Goal: Navigation & Orientation: Understand site structure

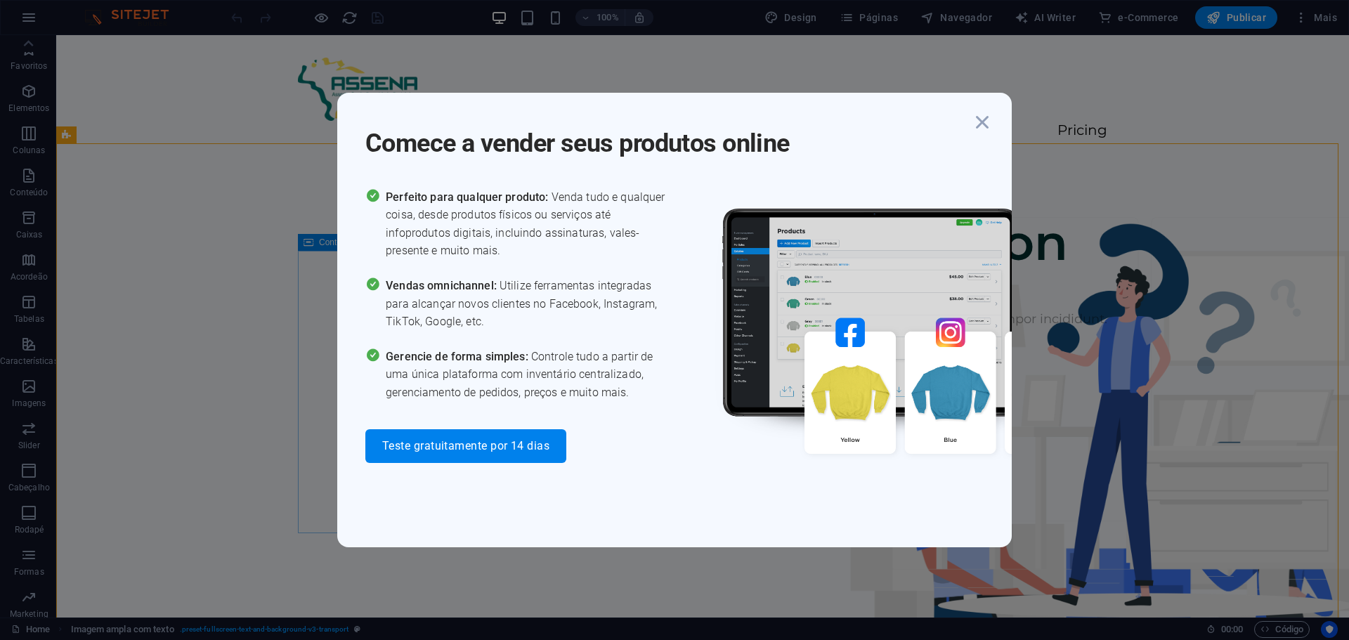
scroll to position [92, 0]
click at [984, 119] on icon "button" at bounding box center [982, 122] width 25 height 25
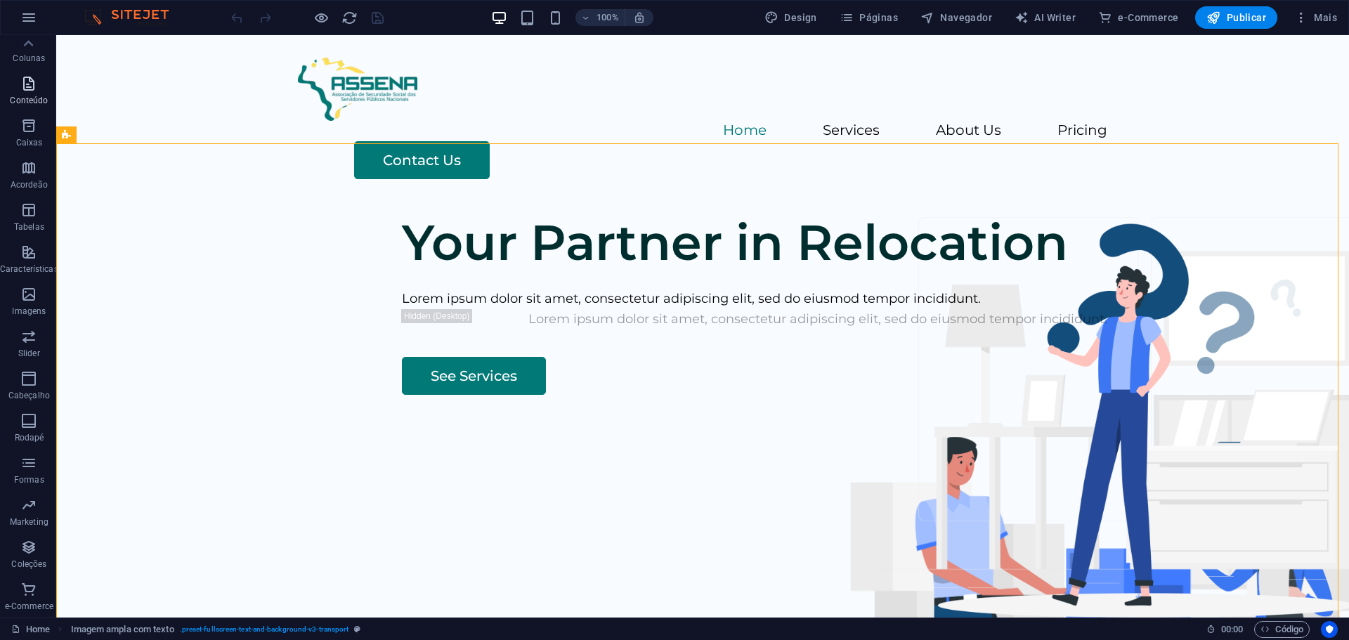
click at [32, 91] on icon "button" at bounding box center [28, 83] width 17 height 17
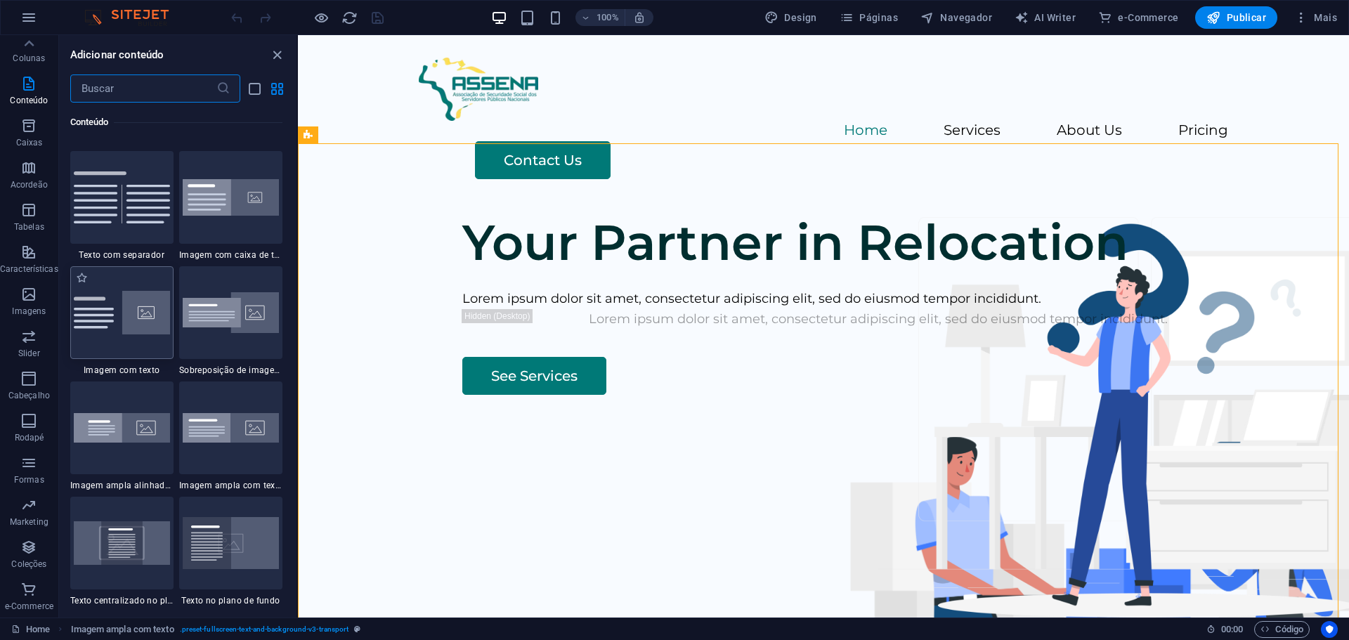
scroll to position [2529, 0]
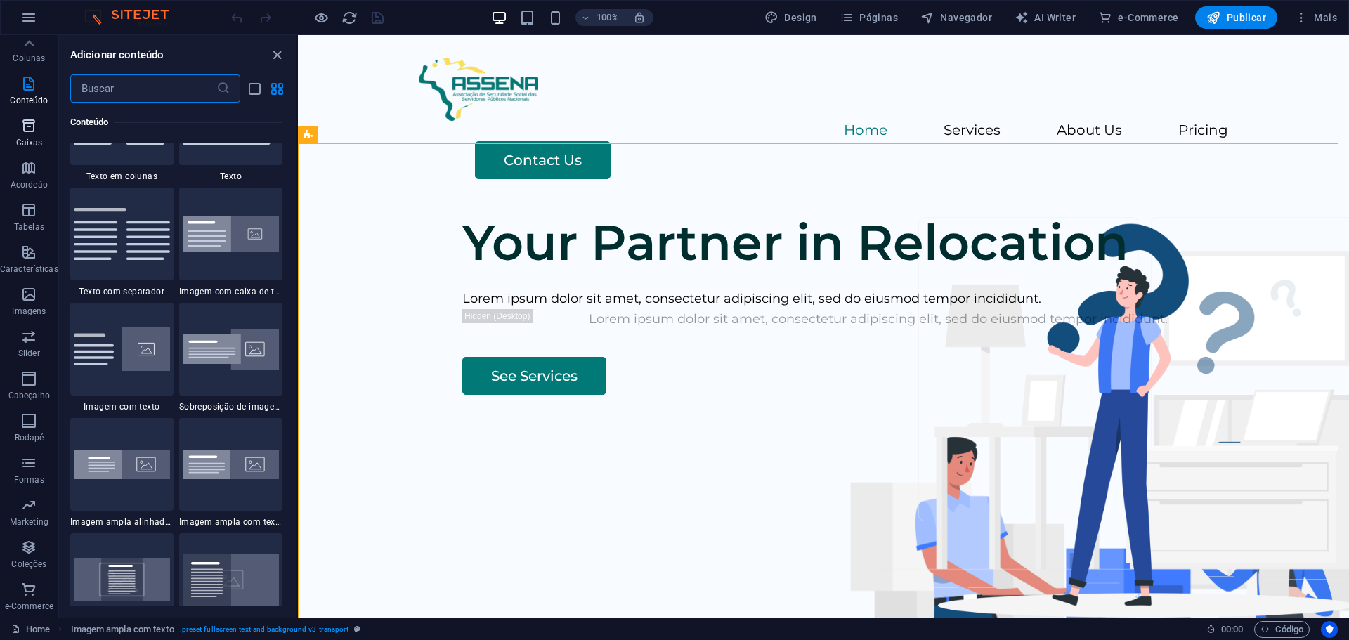
click at [37, 120] on icon "button" at bounding box center [28, 125] width 17 height 17
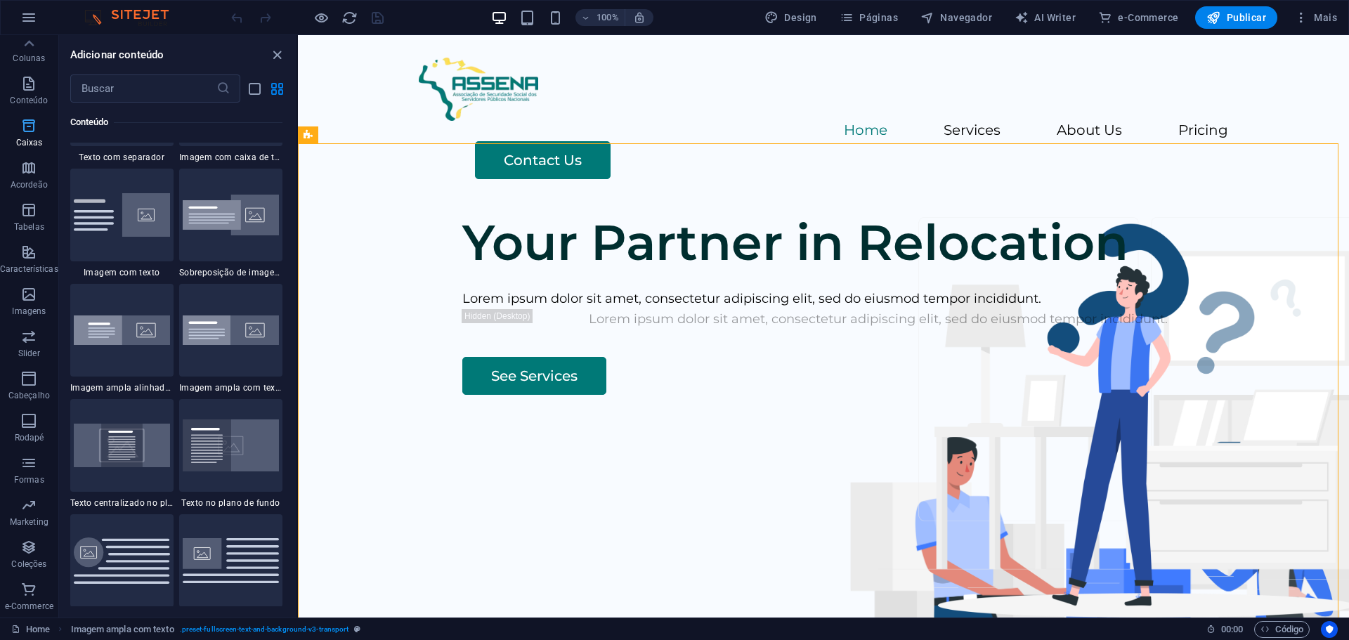
scroll to position [3875, 0]
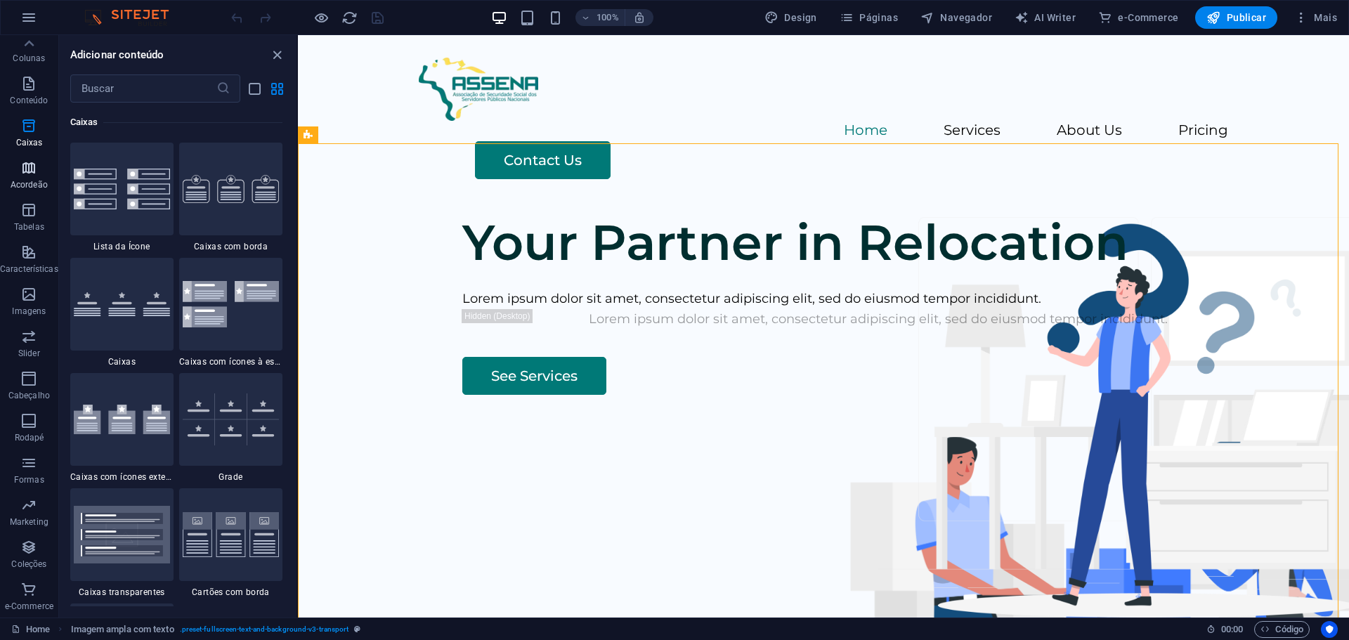
click at [29, 176] on icon "button" at bounding box center [28, 167] width 17 height 17
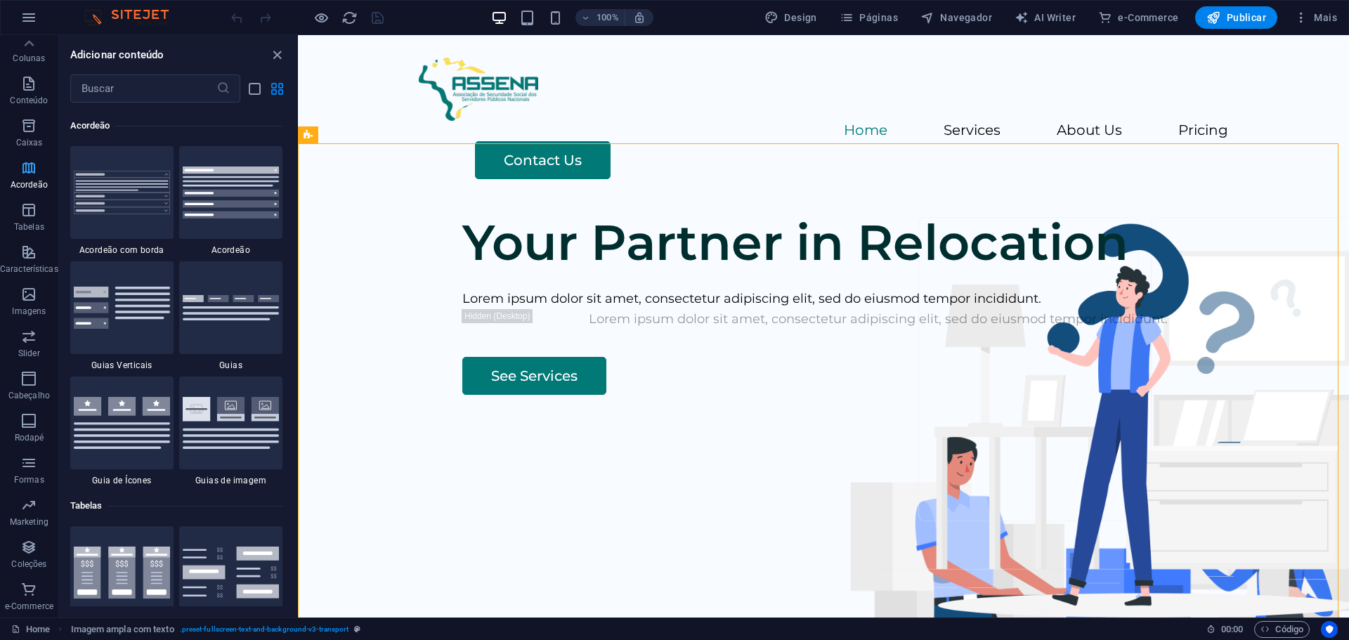
scroll to position [4486, 0]
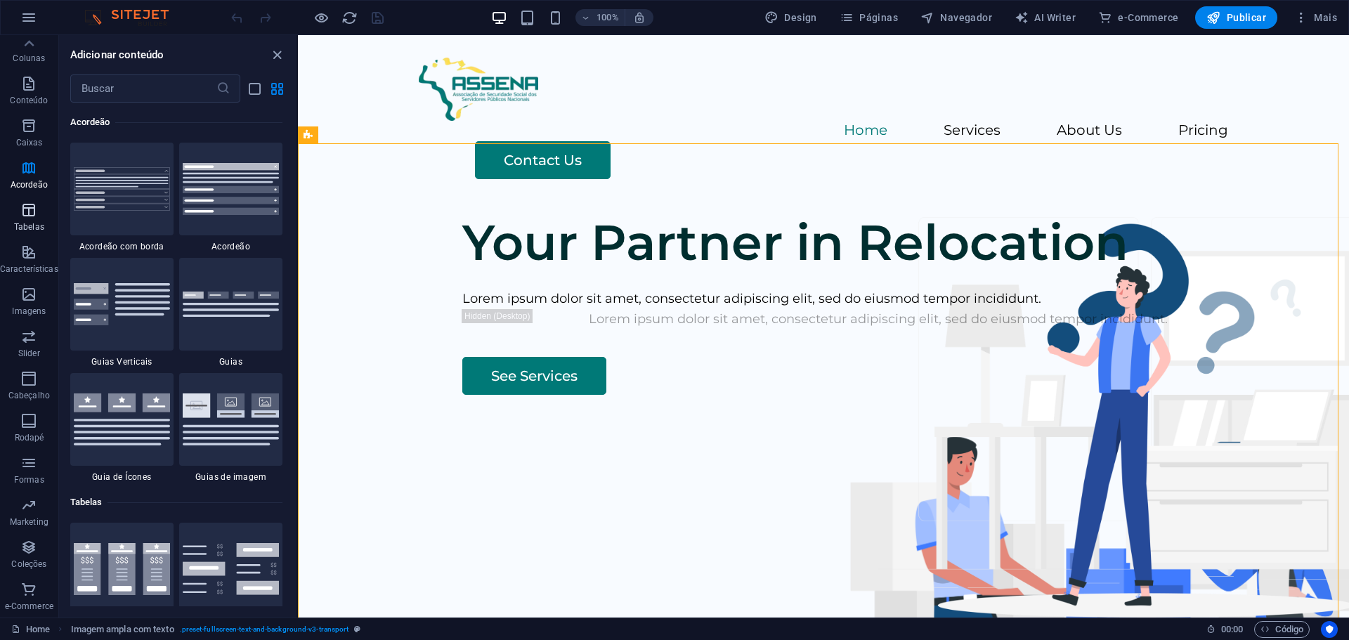
click at [27, 207] on icon "button" at bounding box center [28, 210] width 17 height 17
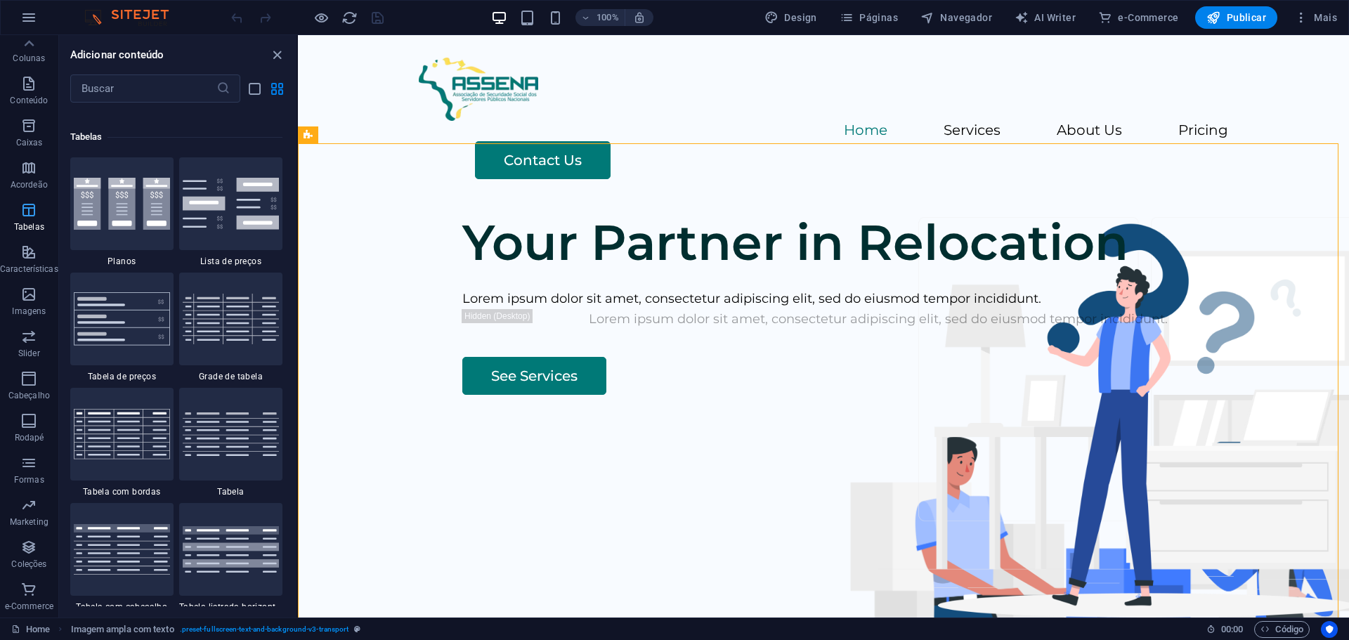
scroll to position [4866, 0]
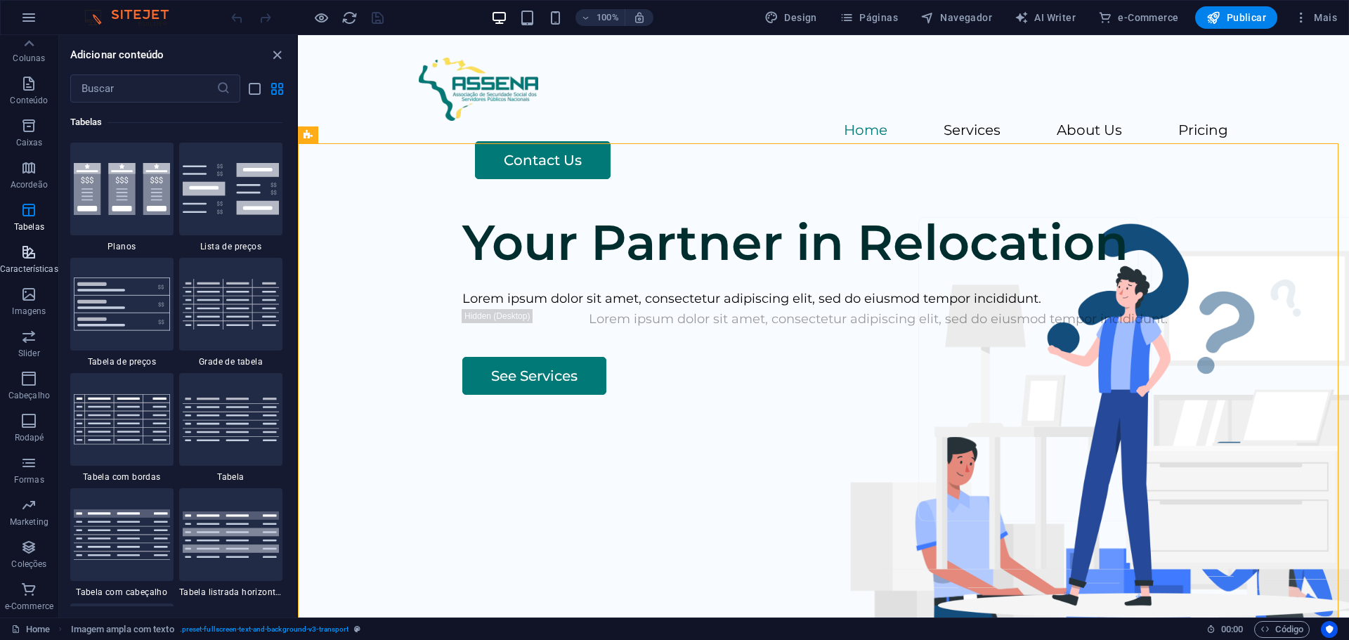
click at [22, 249] on icon "button" at bounding box center [28, 252] width 17 height 17
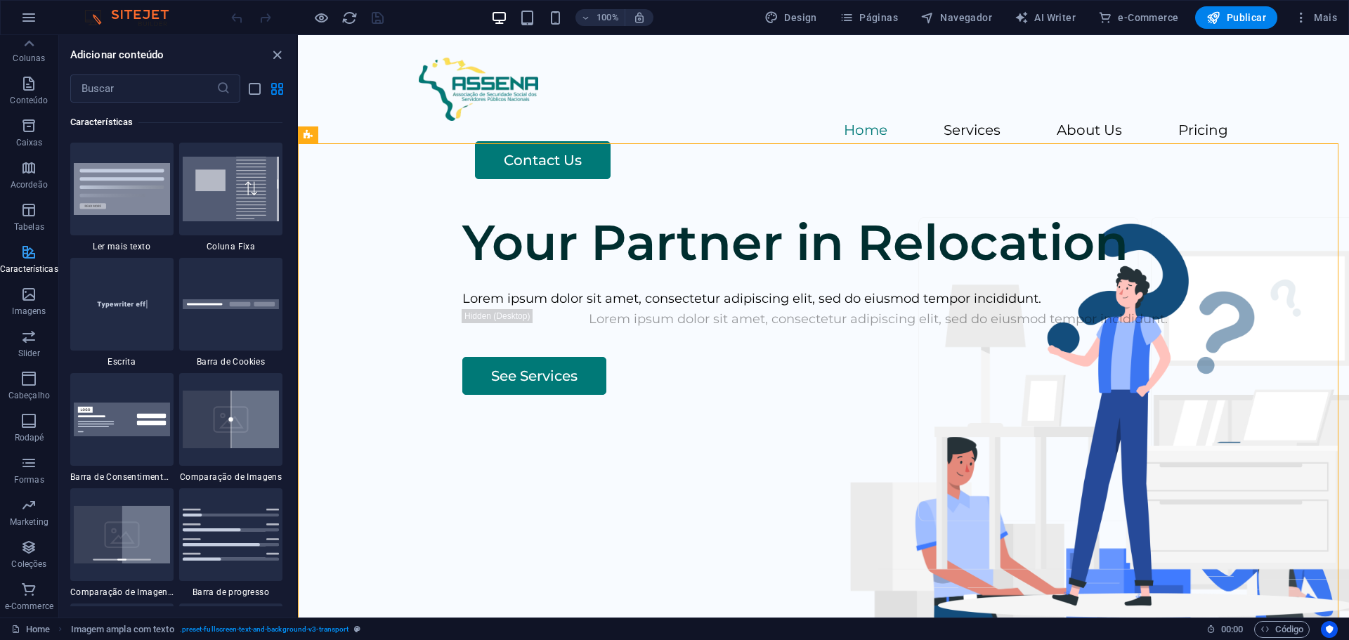
scroll to position [5476, 0]
click at [34, 283] on button "Imagens" at bounding box center [29, 301] width 58 height 42
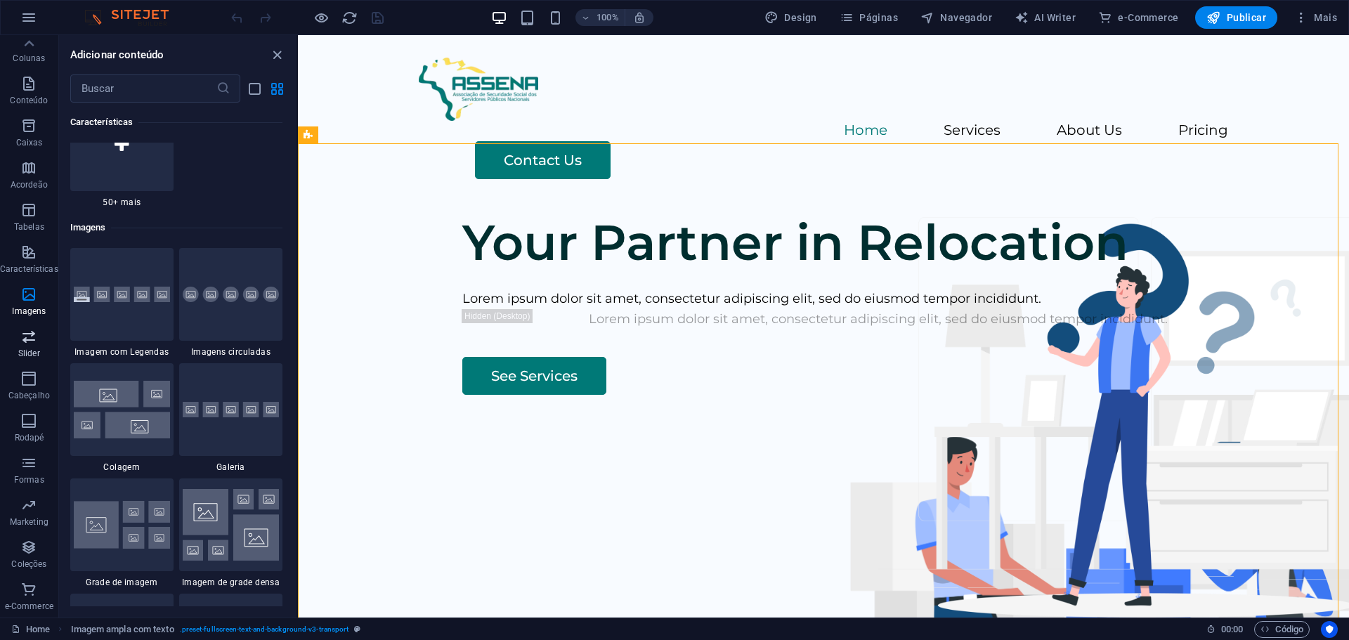
scroll to position [7124, 0]
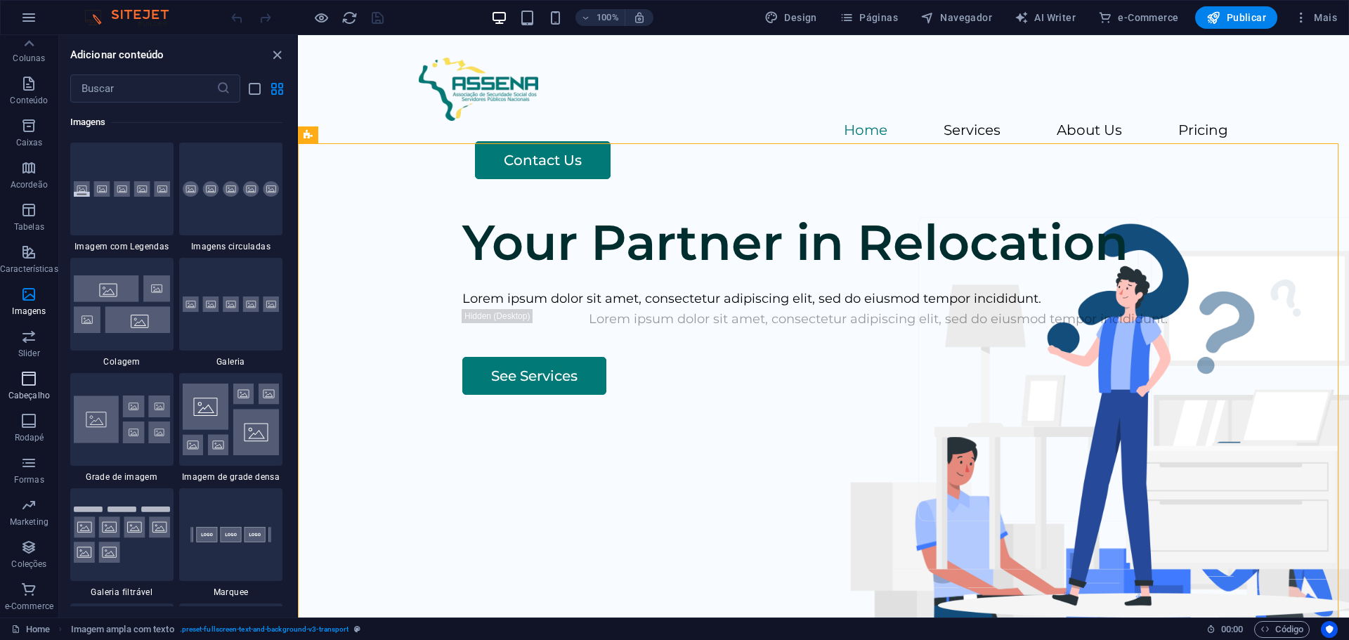
click at [30, 379] on icon "button" at bounding box center [28, 378] width 17 height 17
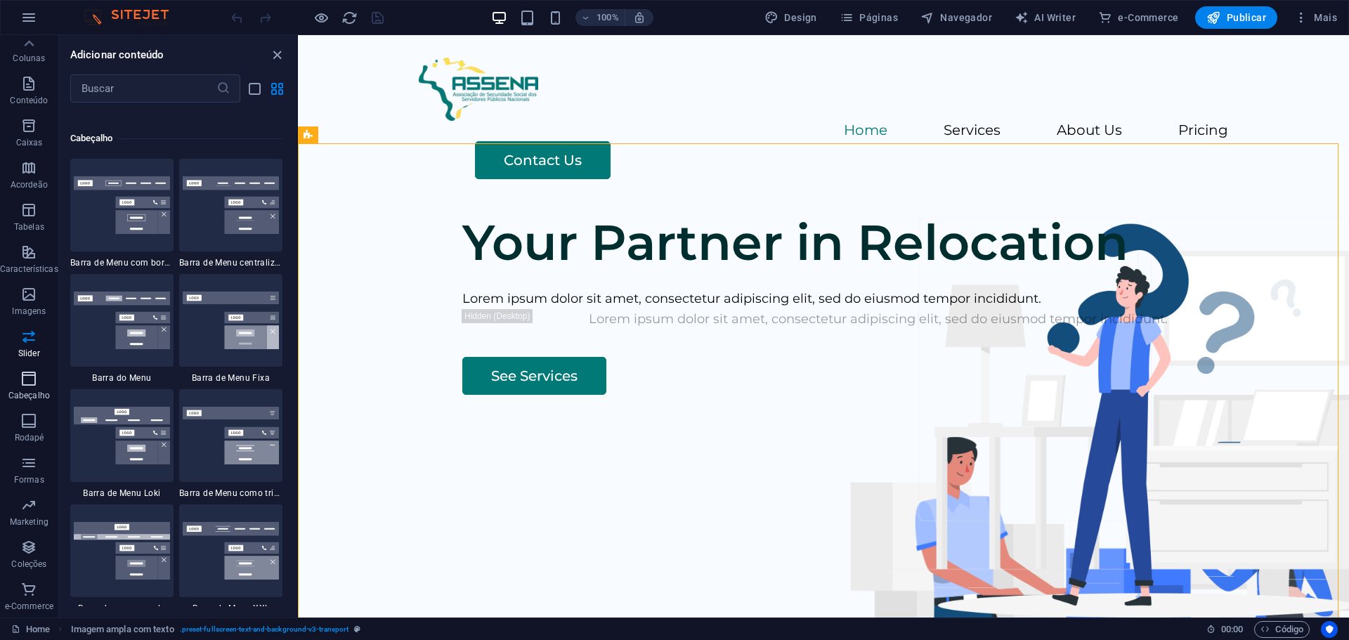
scroll to position [8460, 0]
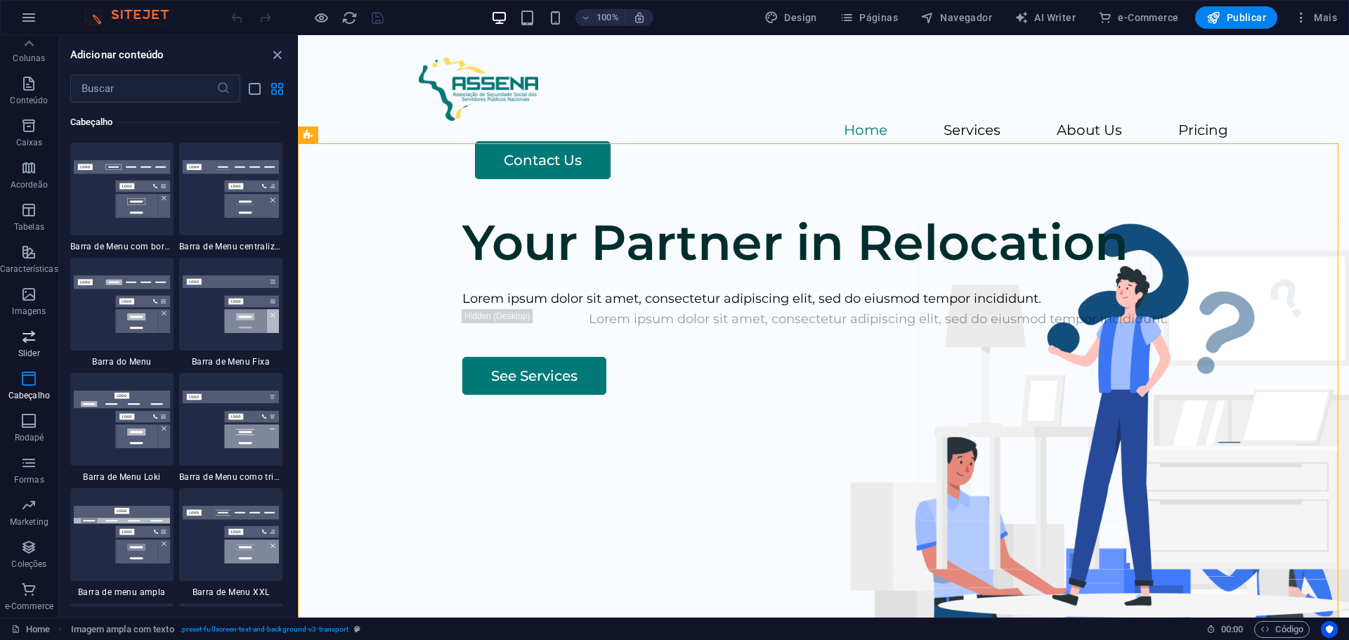
click at [31, 337] on icon "button" at bounding box center [28, 336] width 17 height 17
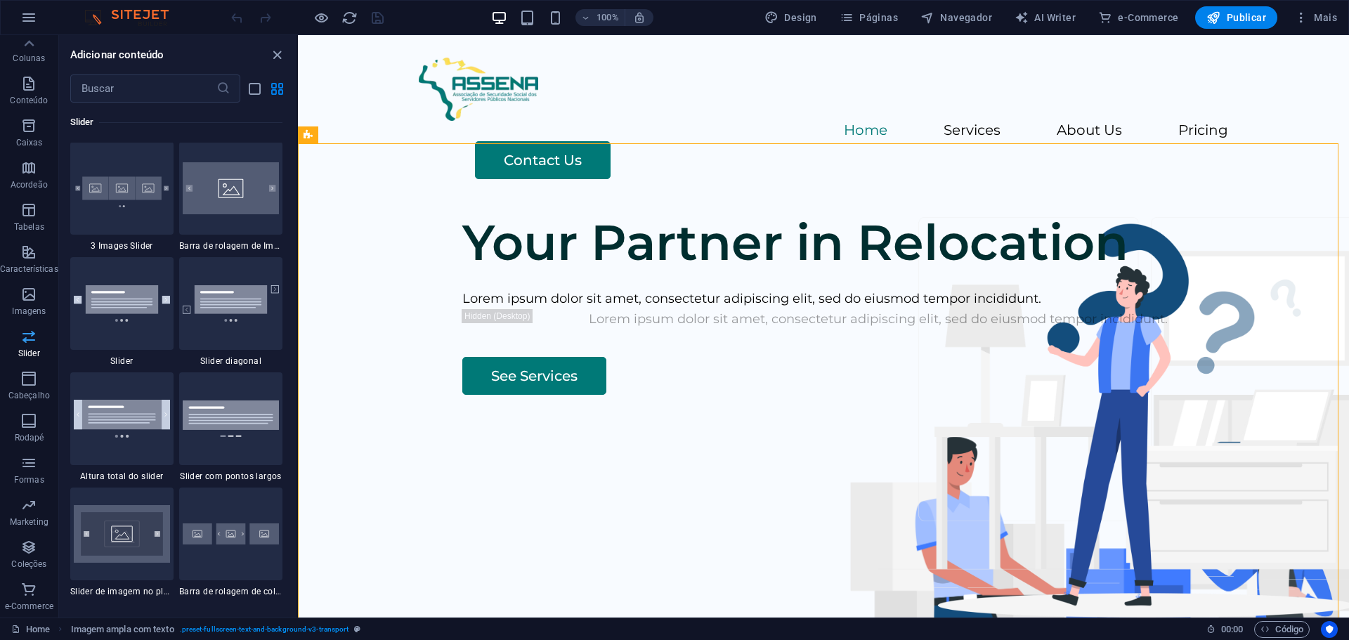
scroll to position [7965, 0]
click at [16, 418] on span "Rodapé" at bounding box center [29, 429] width 58 height 34
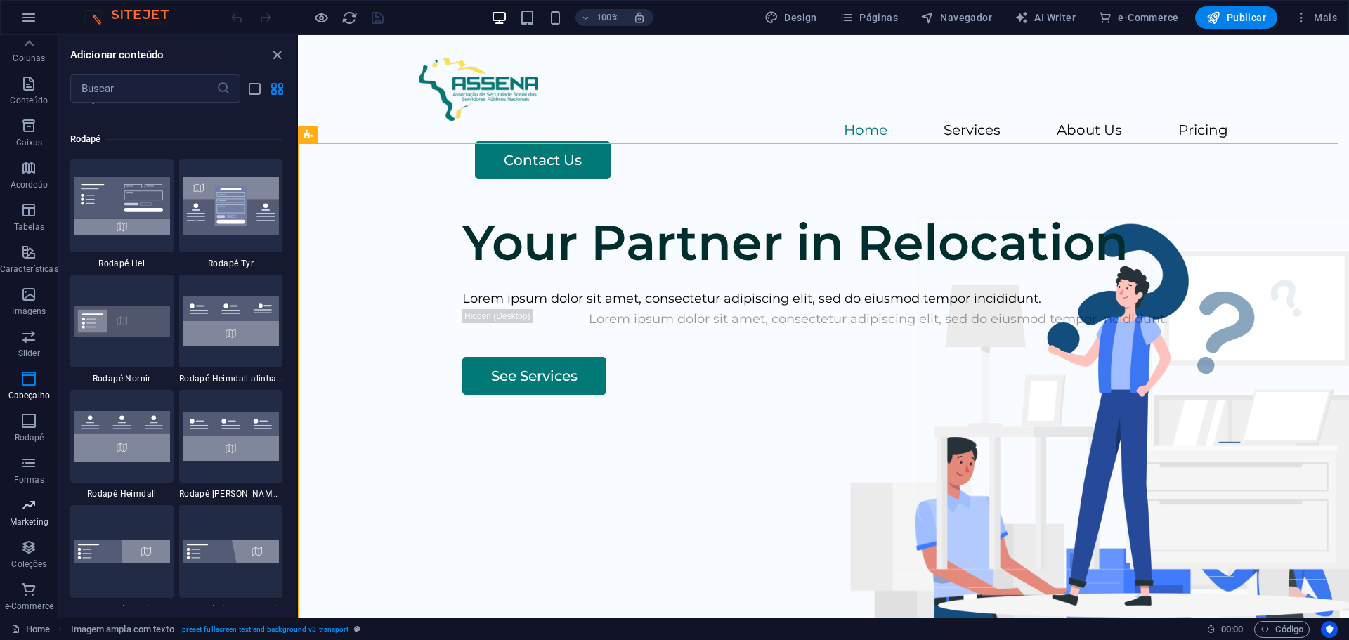
scroll to position [9301, 0]
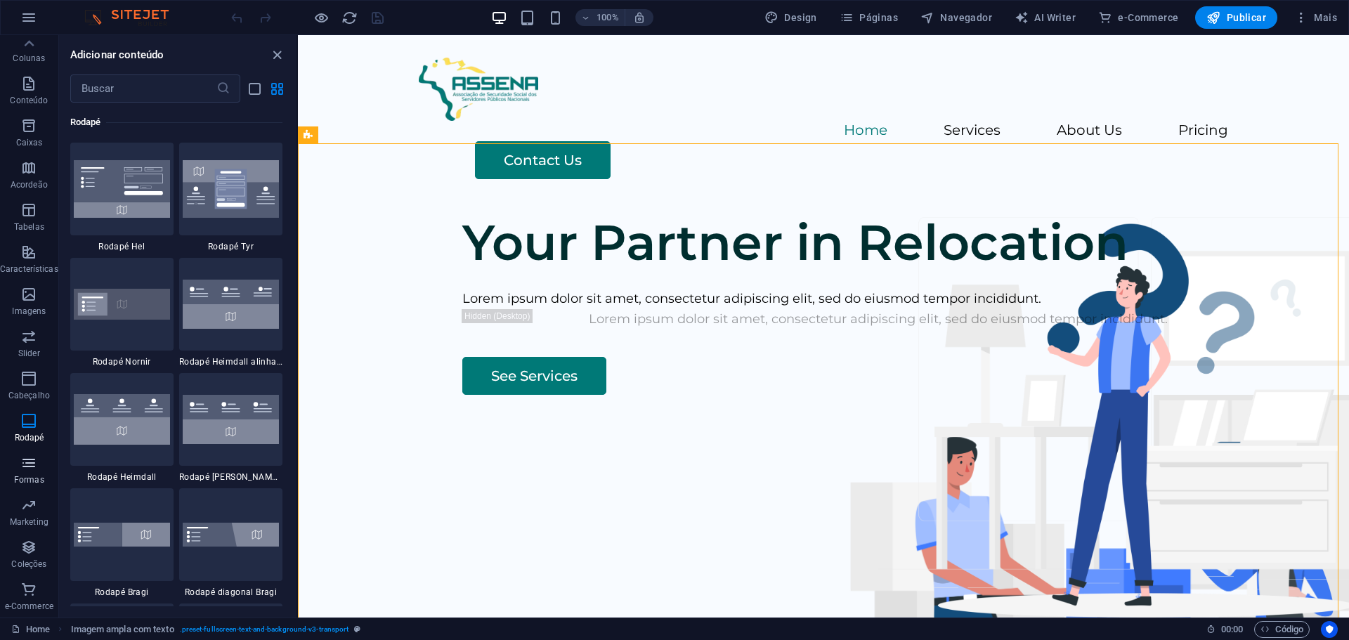
click at [29, 463] on icon "button" at bounding box center [28, 463] width 17 height 17
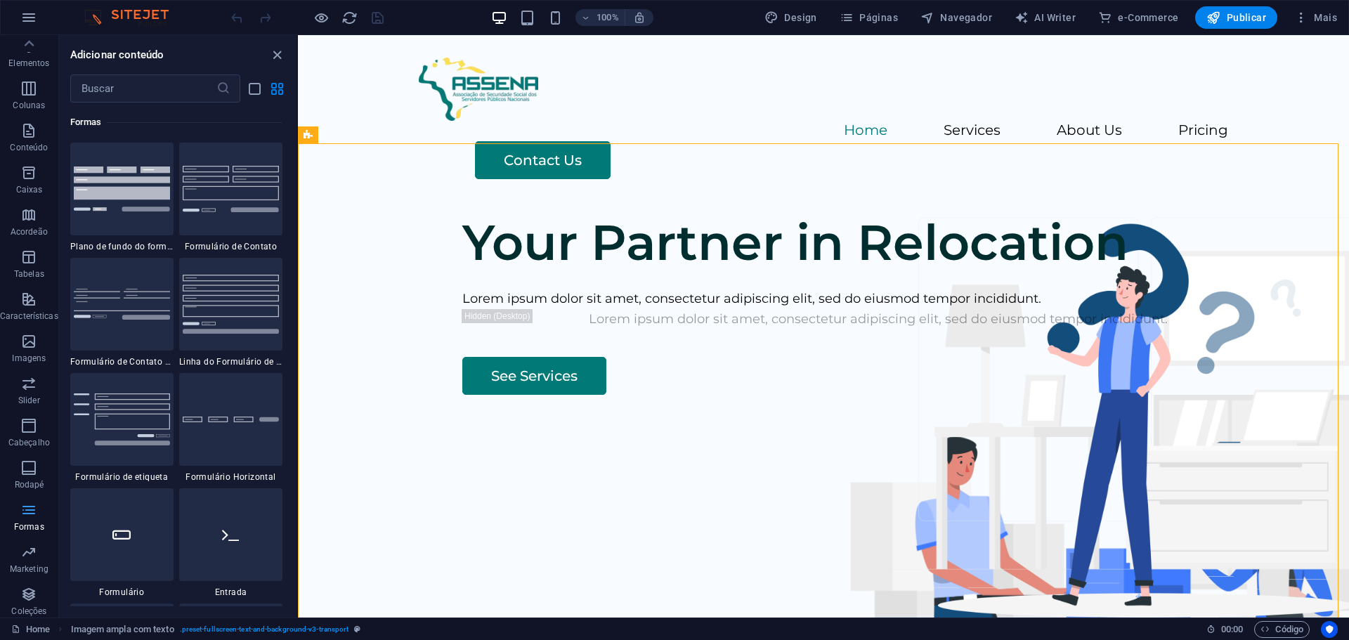
scroll to position [0, 0]
click at [29, 98] on icon "button" at bounding box center [28, 91] width 17 height 17
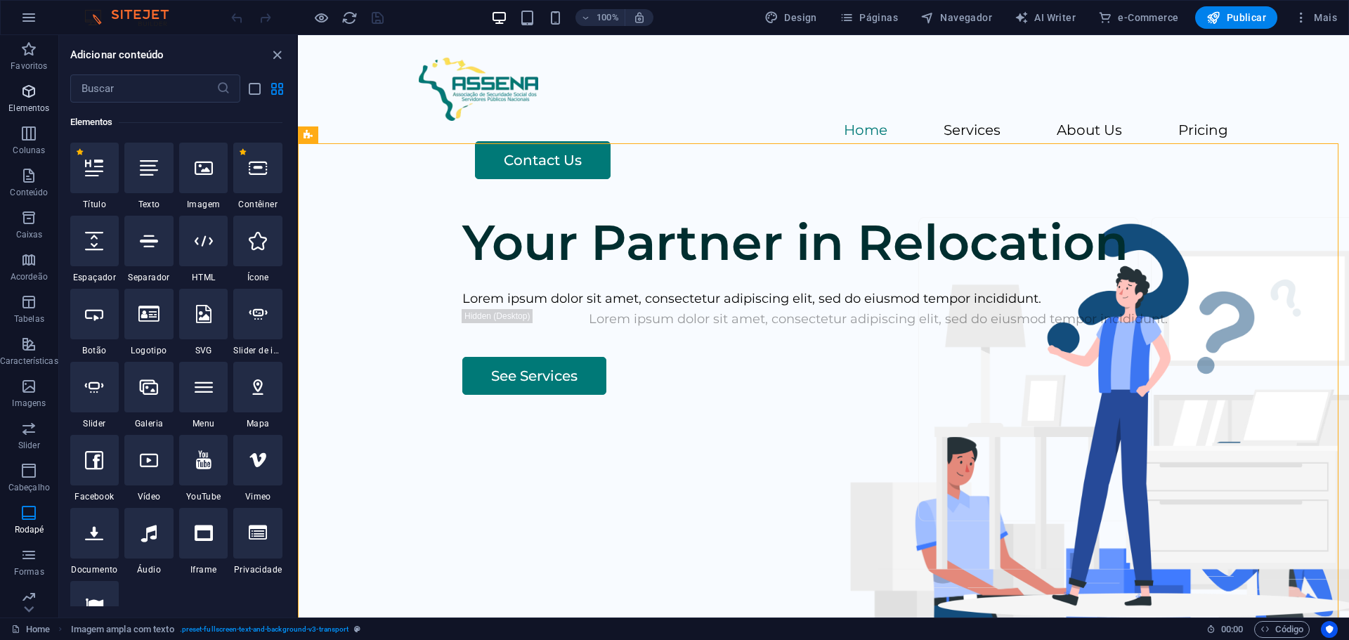
scroll to position [150, 0]
drag, startPoint x: 277, startPoint y: 50, endPoint x: 279, endPoint y: 20, distance: 29.6
click at [277, 50] on icon "close panel" at bounding box center [277, 55] width 16 height 16
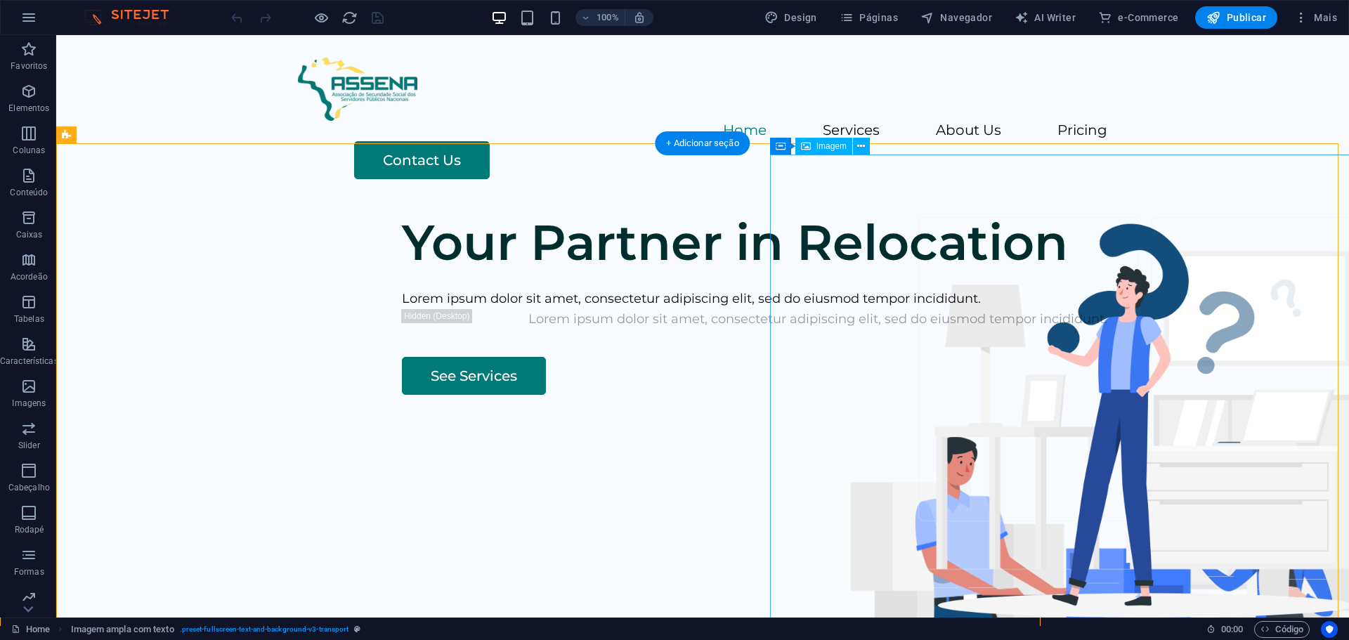
click at [789, 395] on figure at bounding box center [1114, 630] width 667 height 471
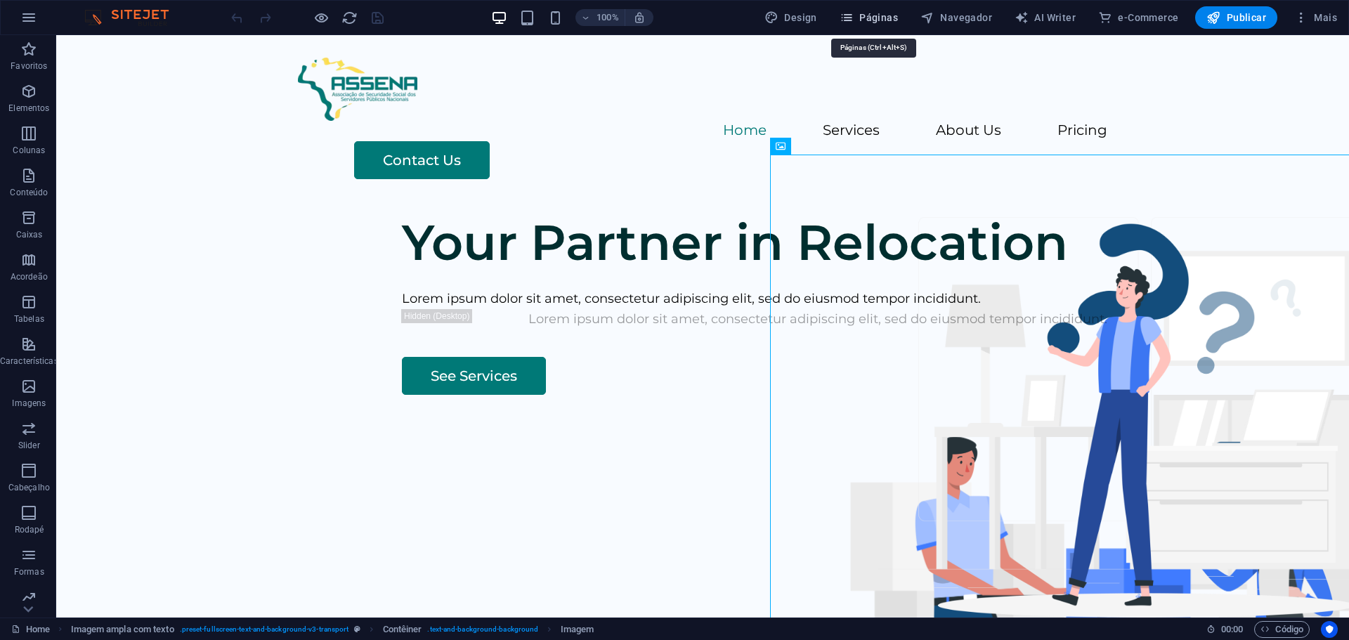
click at [892, 22] on span "Páginas" at bounding box center [869, 18] width 58 height 14
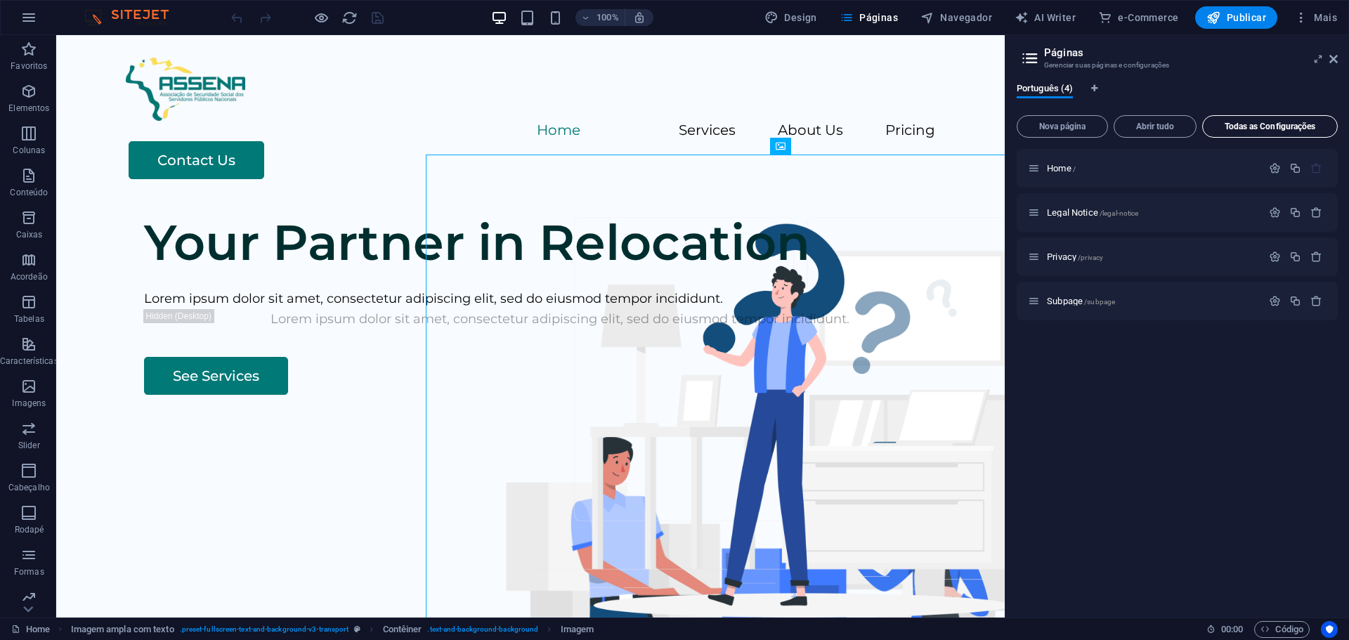
click at [1213, 136] on button "Todas as Configurações" at bounding box center [1270, 126] width 136 height 22
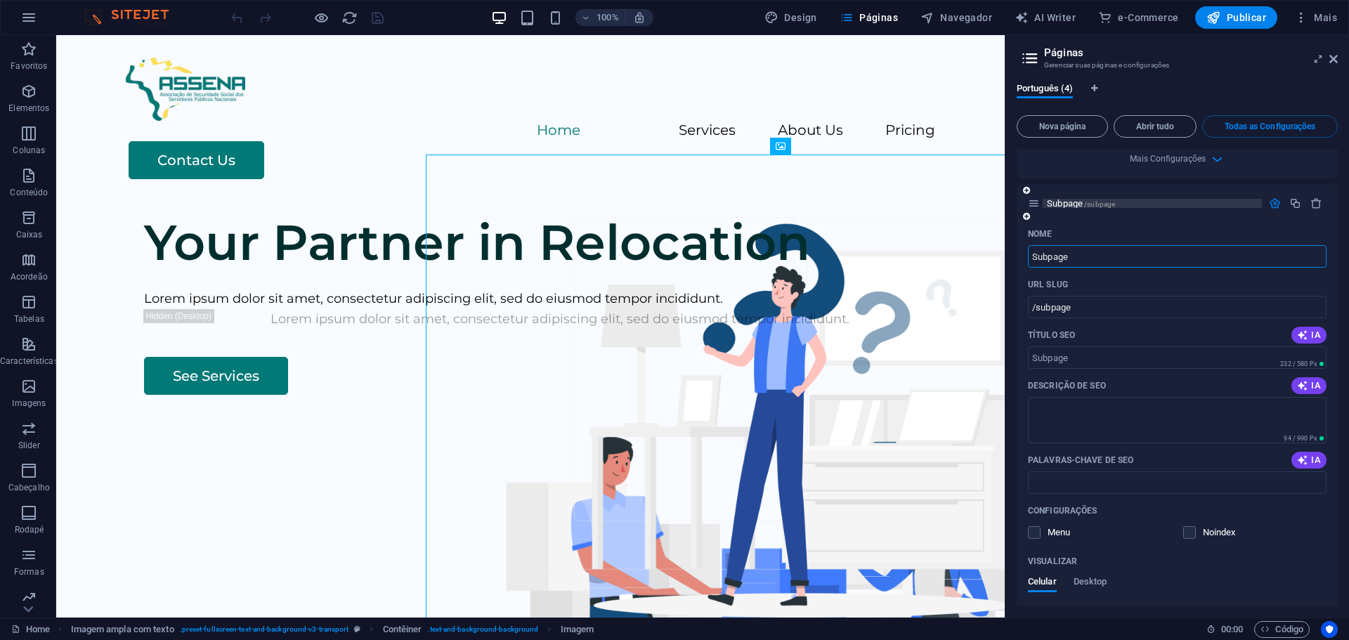
scroll to position [1759, 0]
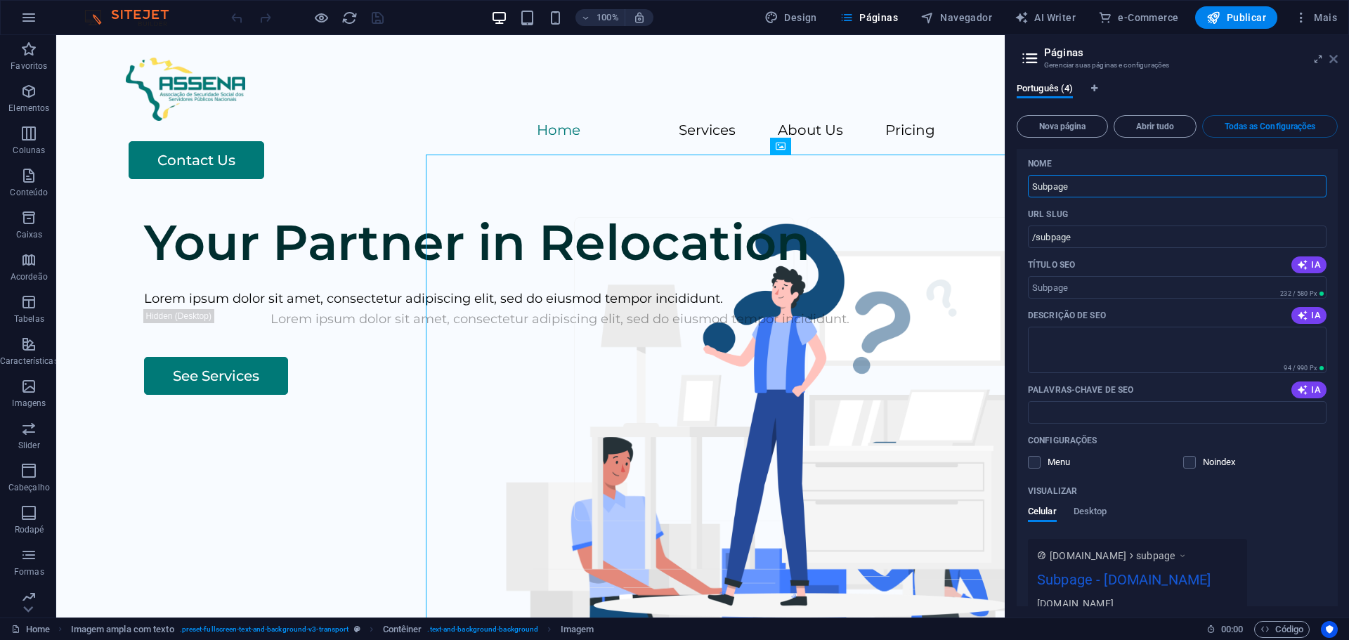
click at [1333, 60] on icon at bounding box center [1333, 58] width 8 height 11
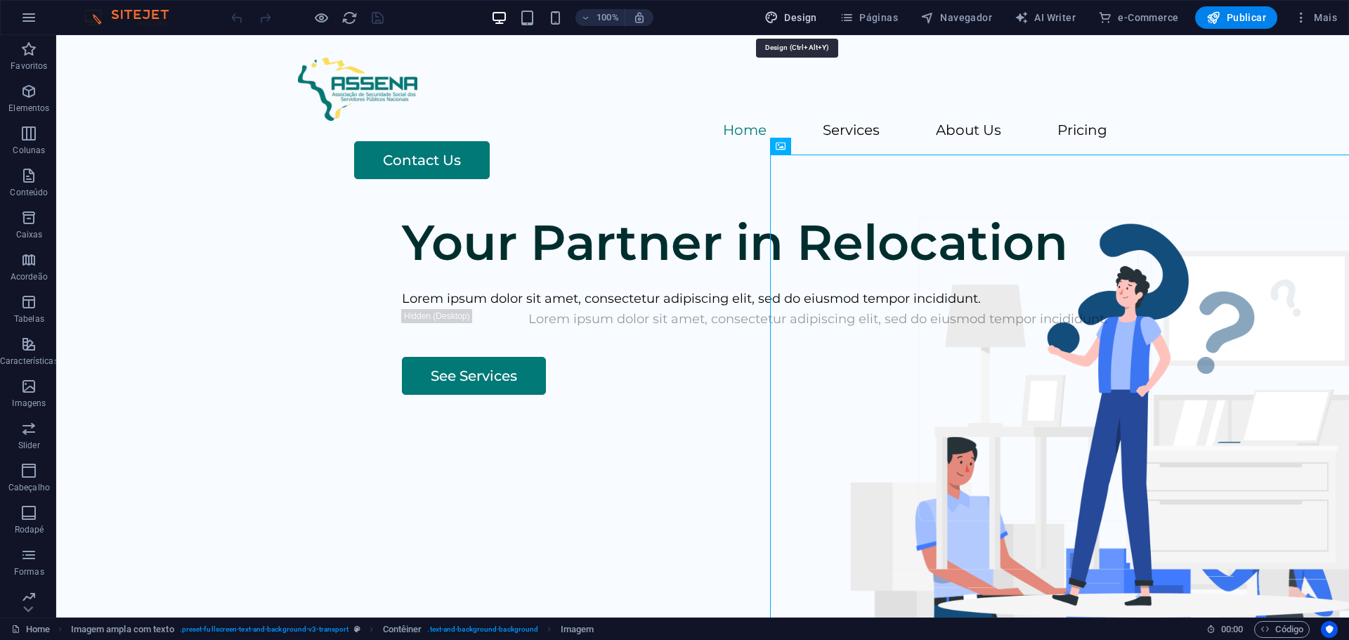
click at [808, 17] on span "Design" at bounding box center [790, 18] width 53 height 14
select select "rem"
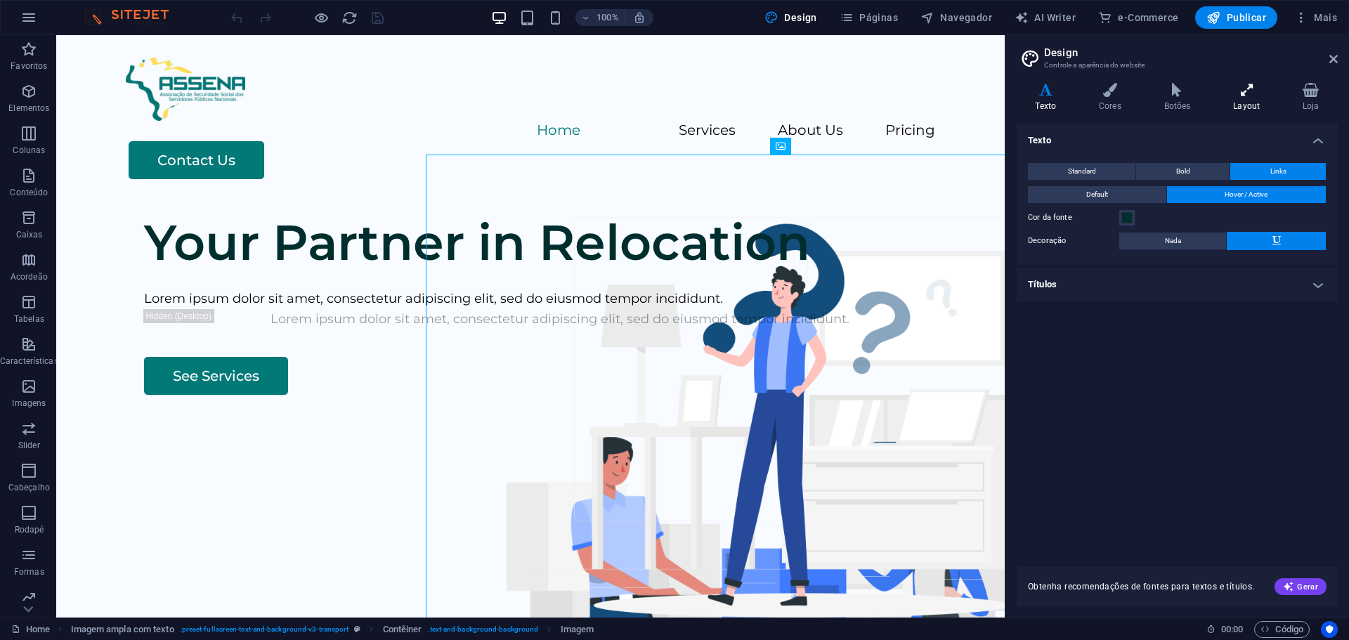
click at [1235, 94] on icon at bounding box center [1247, 90] width 64 height 14
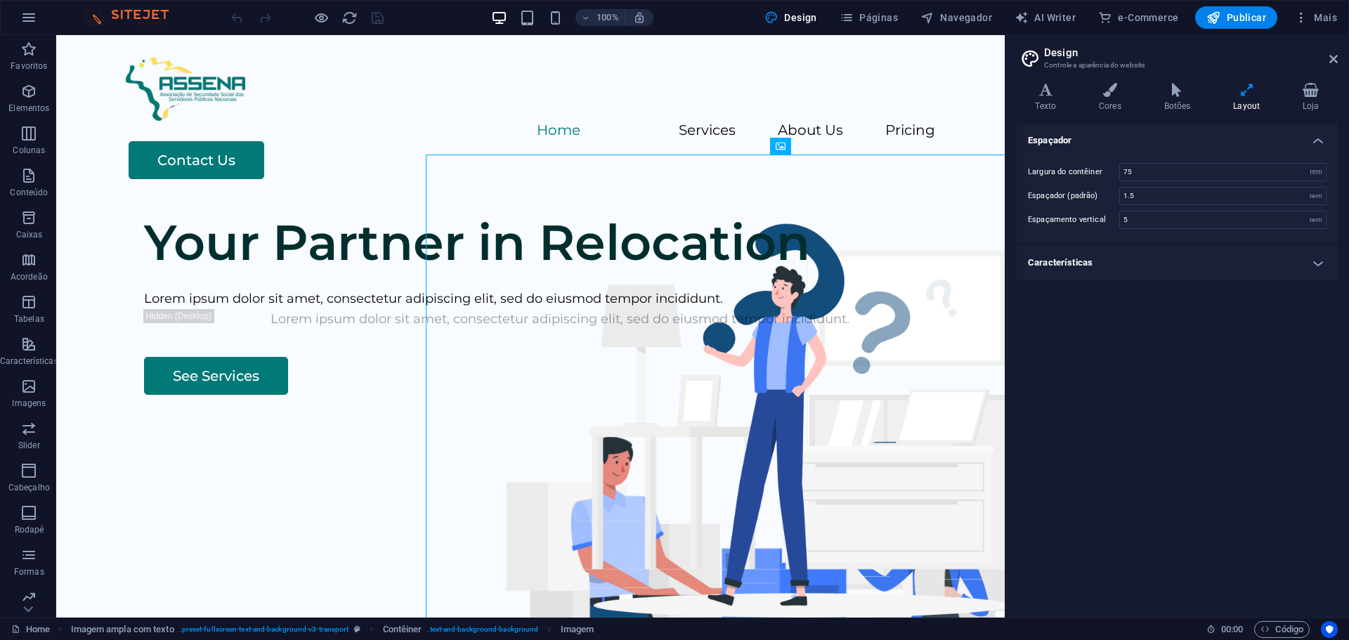
click at [1318, 263] on h4 "Características" at bounding box center [1177, 263] width 321 height 34
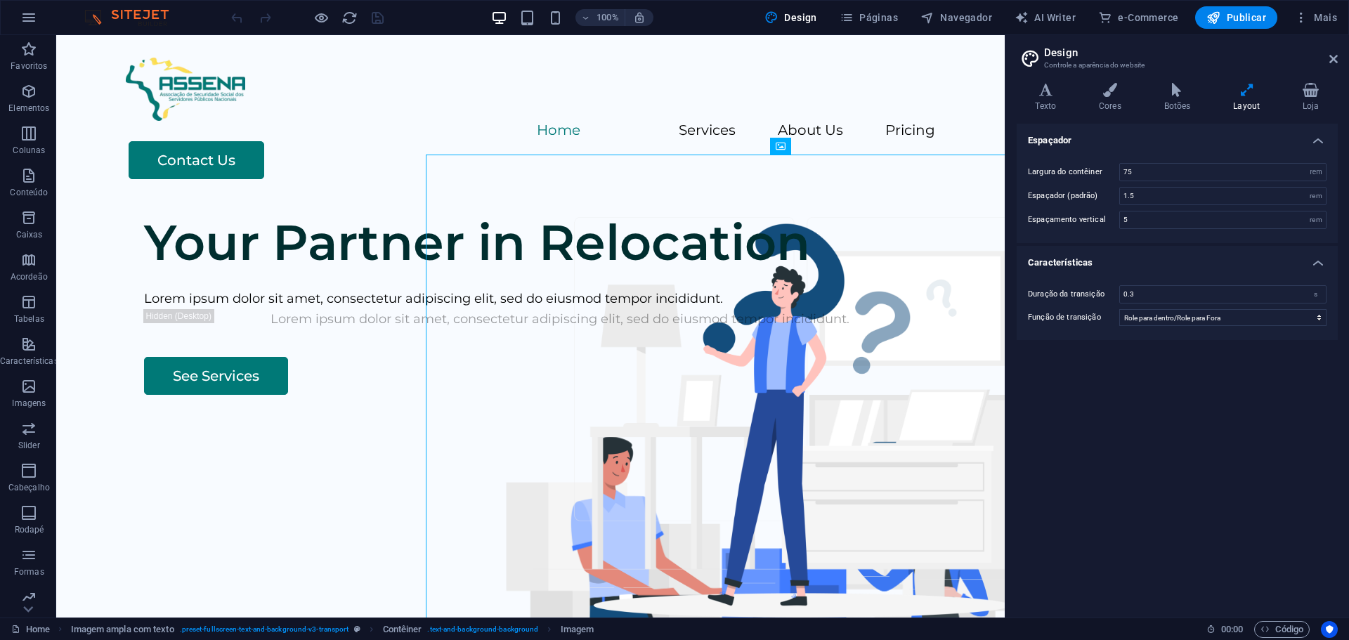
click at [1318, 263] on h4 "Características" at bounding box center [1177, 258] width 321 height 25
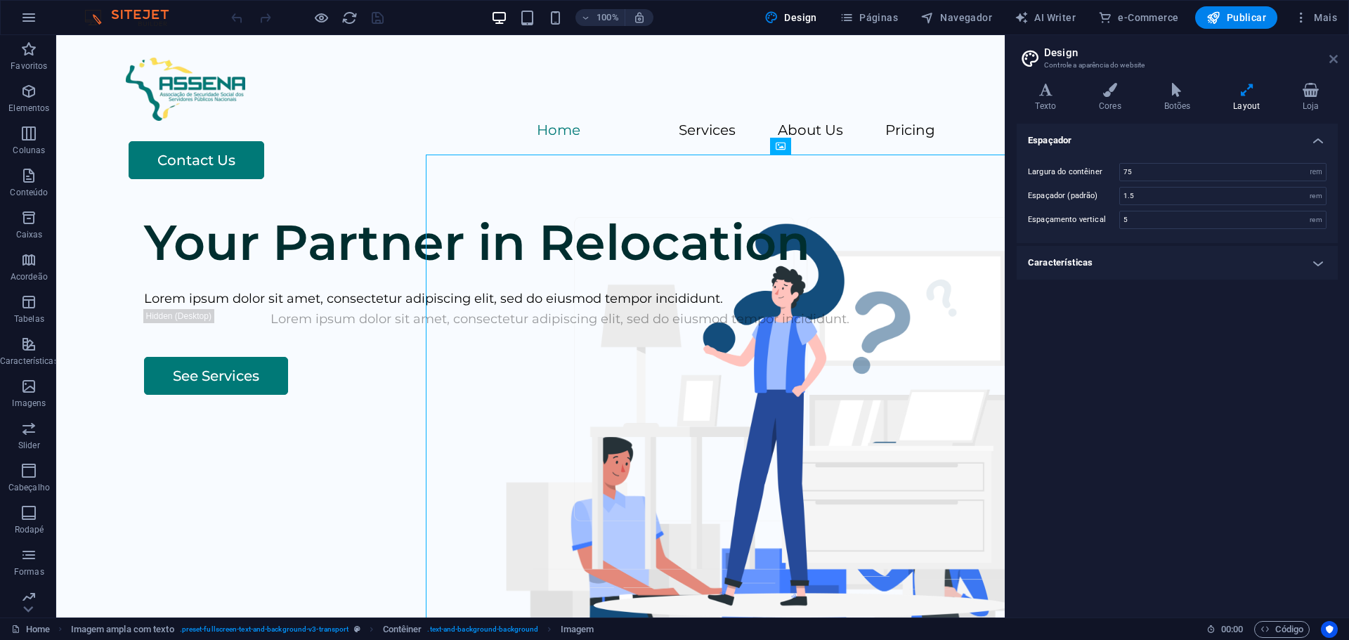
click at [1331, 55] on icon at bounding box center [1333, 58] width 8 height 11
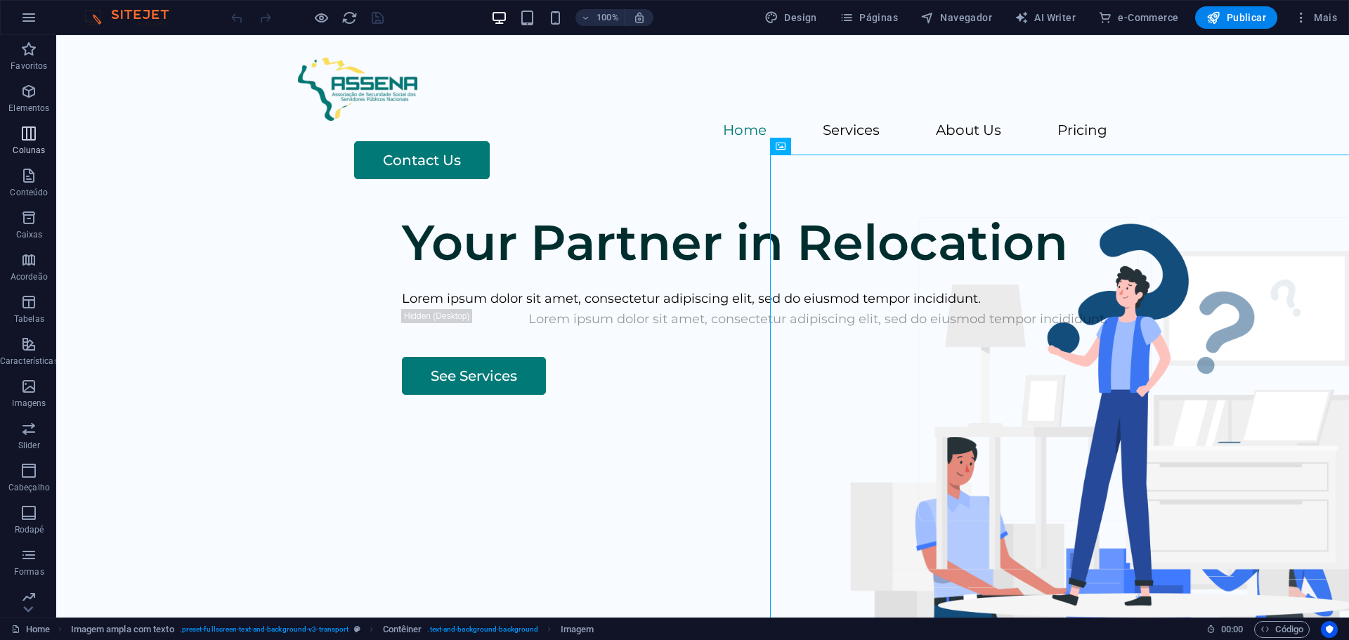
click at [27, 142] on span "Colunas" at bounding box center [29, 142] width 58 height 34
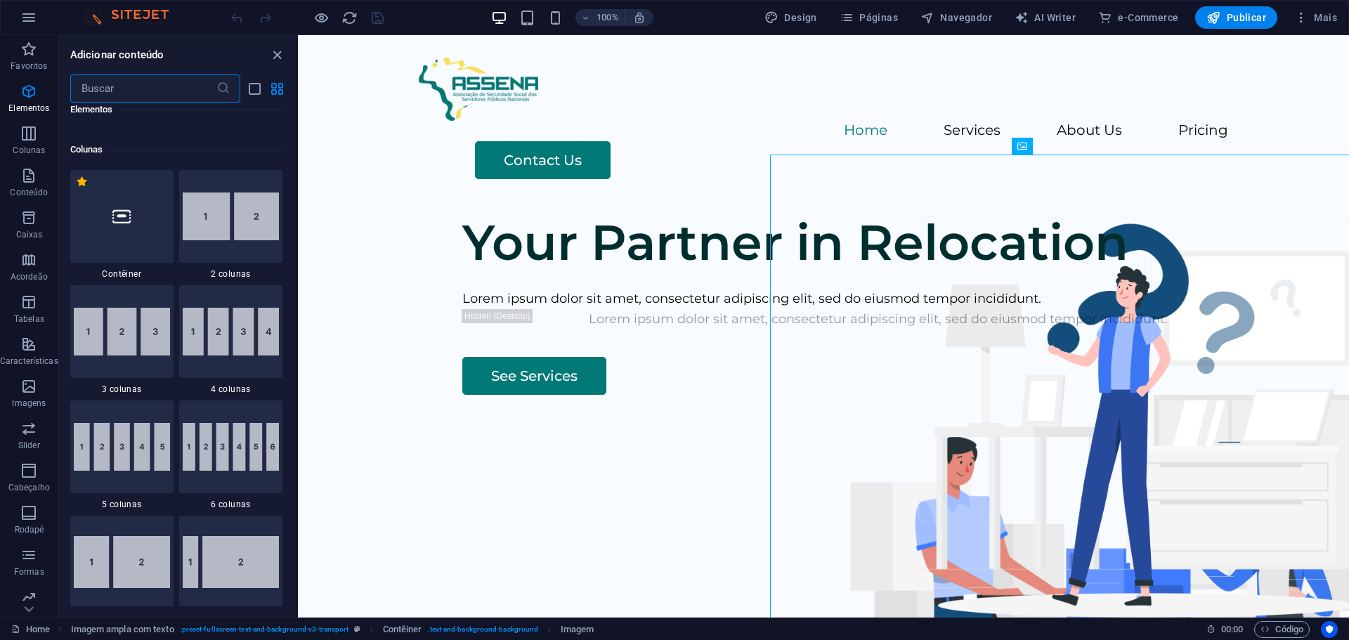
scroll to position [696, 0]
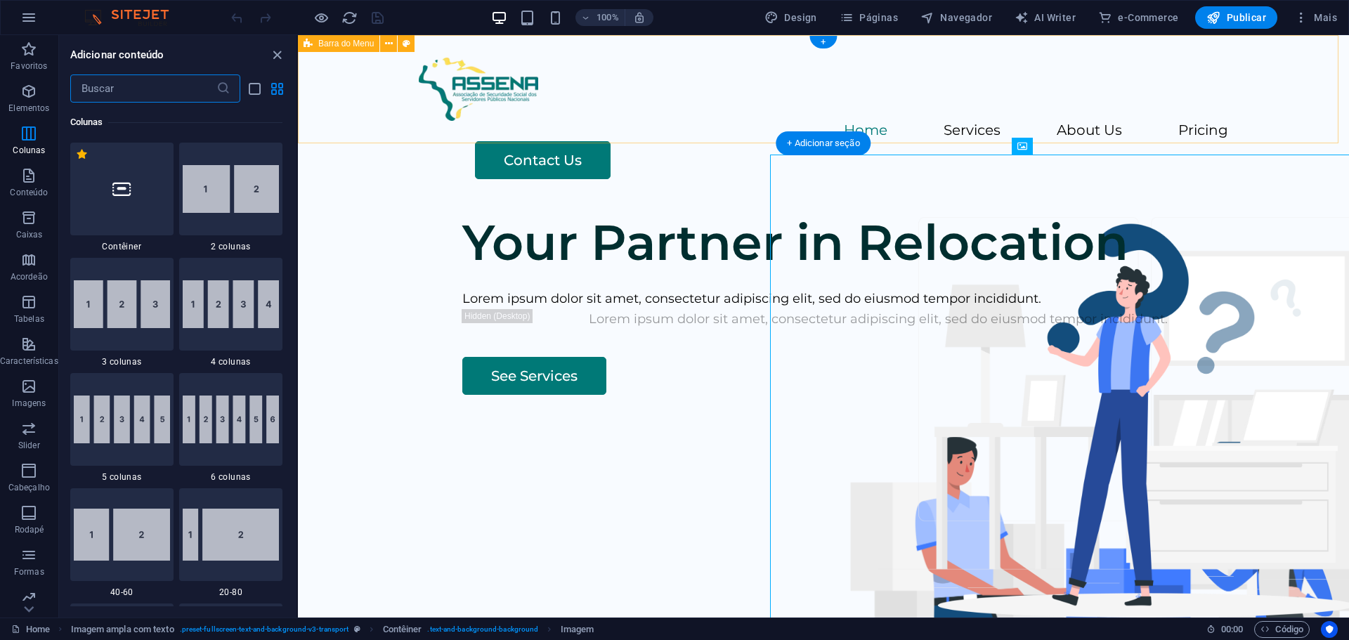
click at [355, 72] on div "Menu Home Services About Us Pricing Contact Us" at bounding box center [823, 118] width 1051 height 167
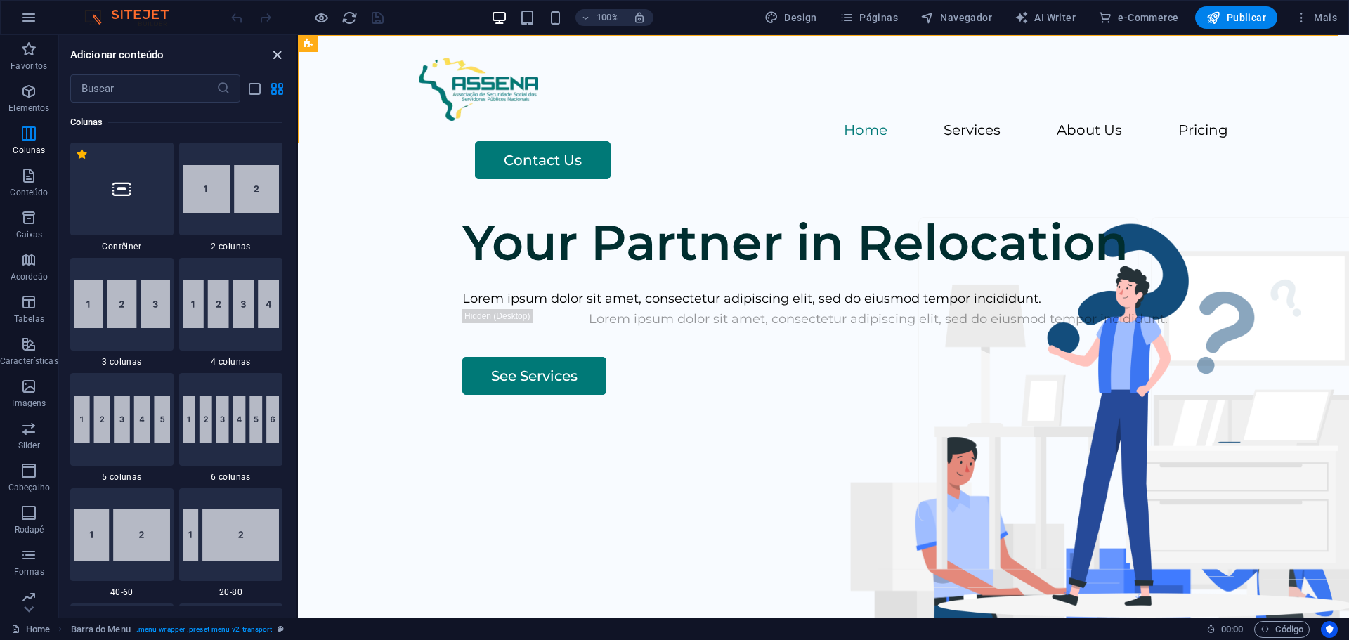
click at [269, 52] on icon "close panel" at bounding box center [277, 55] width 16 height 16
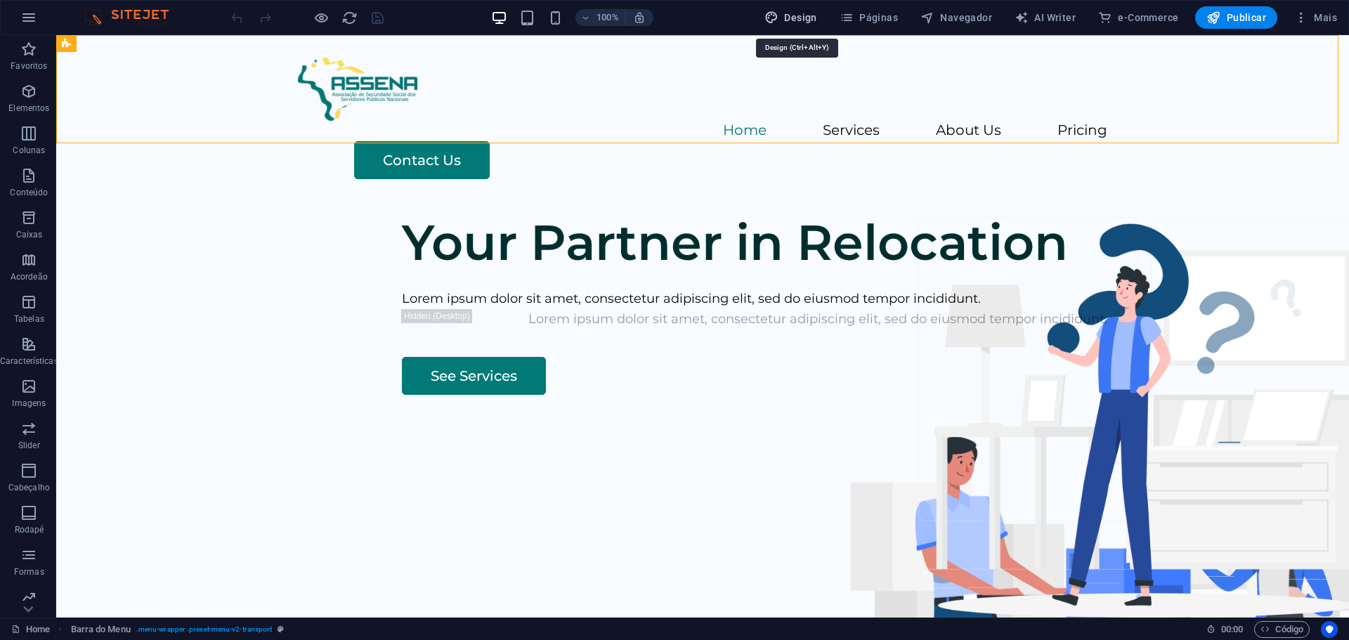
click at [791, 23] on span "Design" at bounding box center [790, 18] width 53 height 14
select select "rem"
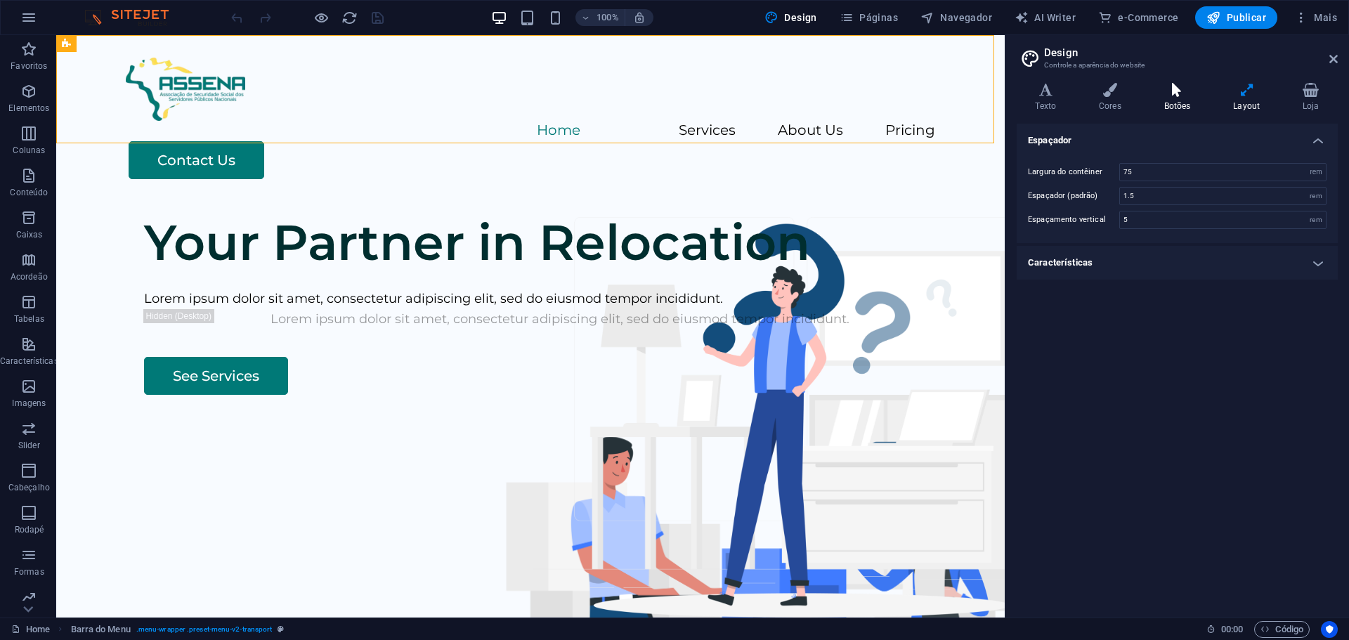
click at [1182, 92] on icon at bounding box center [1177, 90] width 64 height 14
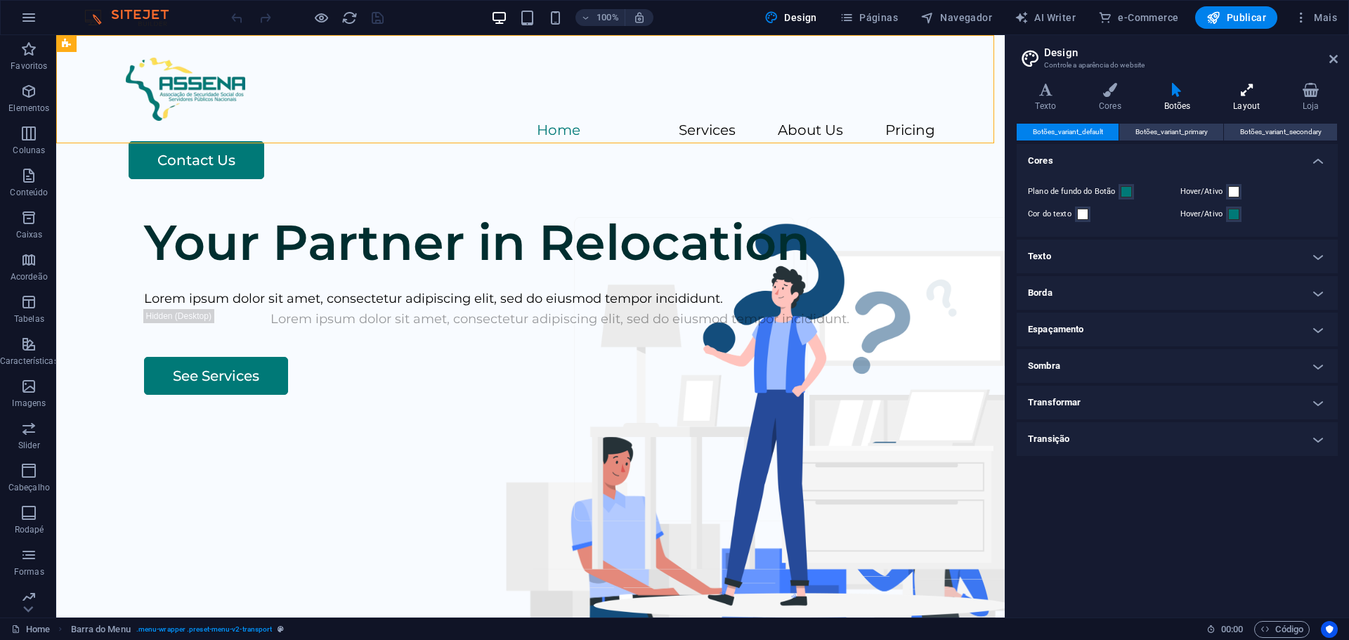
click at [1225, 97] on h4 "Layout" at bounding box center [1250, 98] width 70 height 30
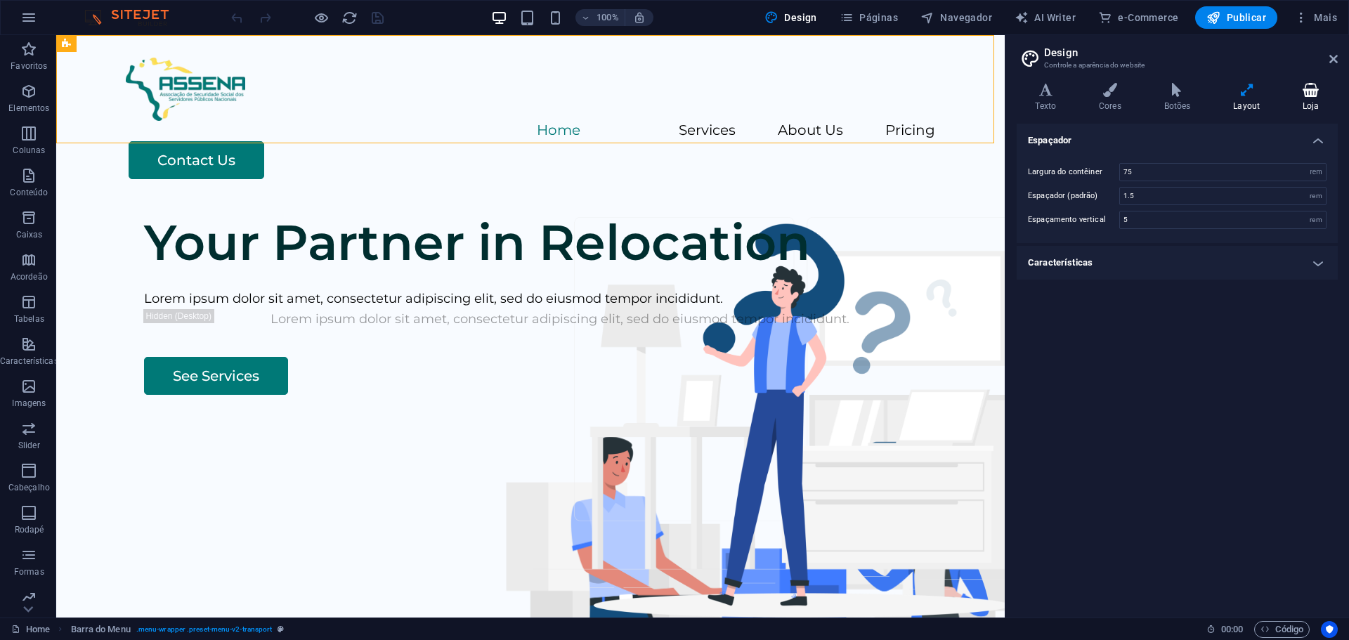
click at [1310, 91] on icon at bounding box center [1310, 90] width 53 height 14
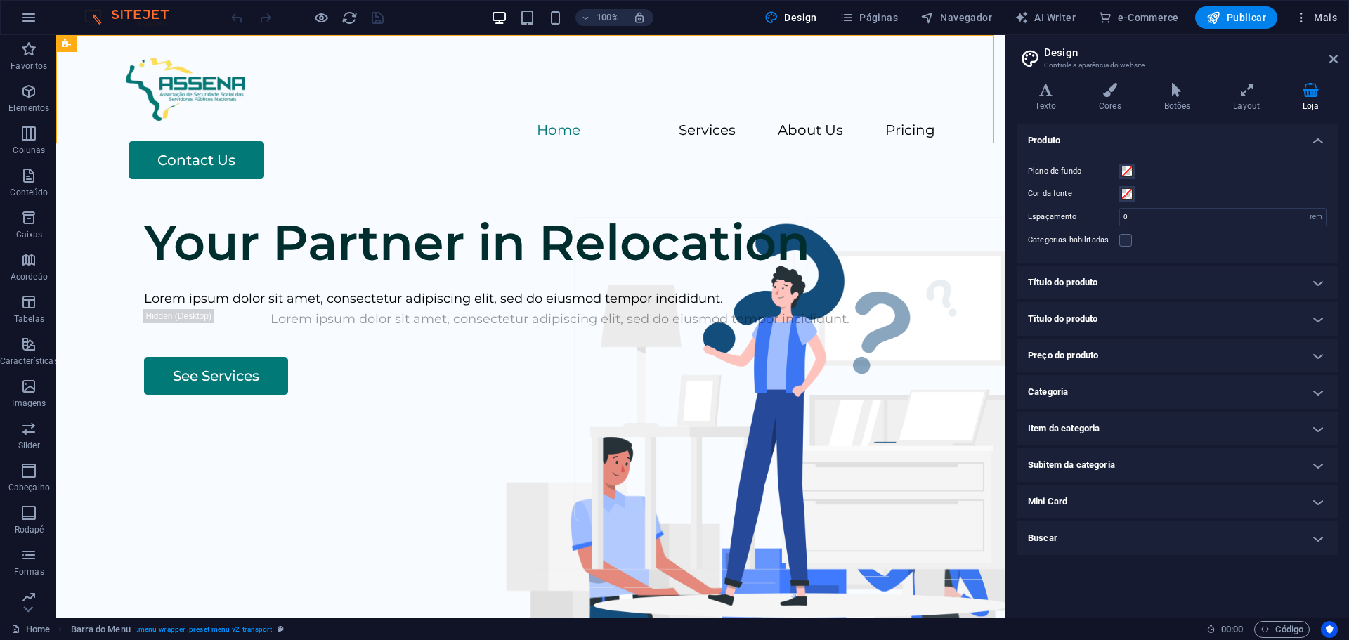
click at [1327, 10] on button "Mais" at bounding box center [1316, 17] width 54 height 22
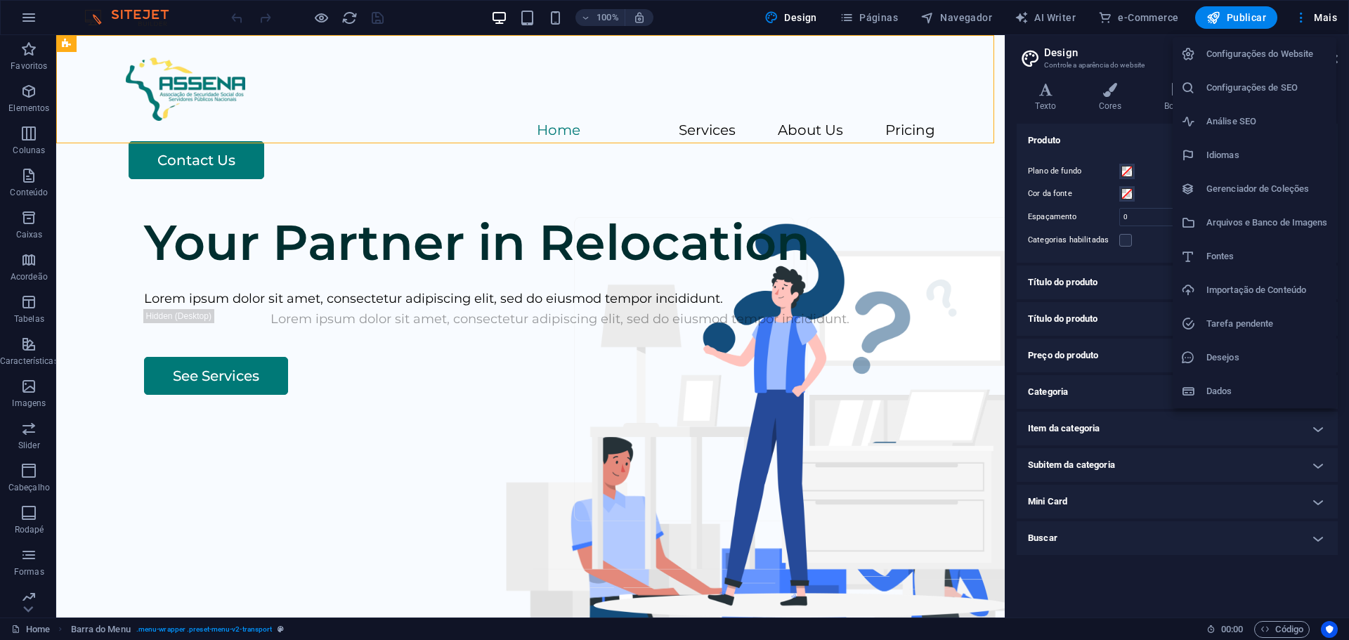
click at [1128, 49] on div at bounding box center [674, 320] width 1349 height 640
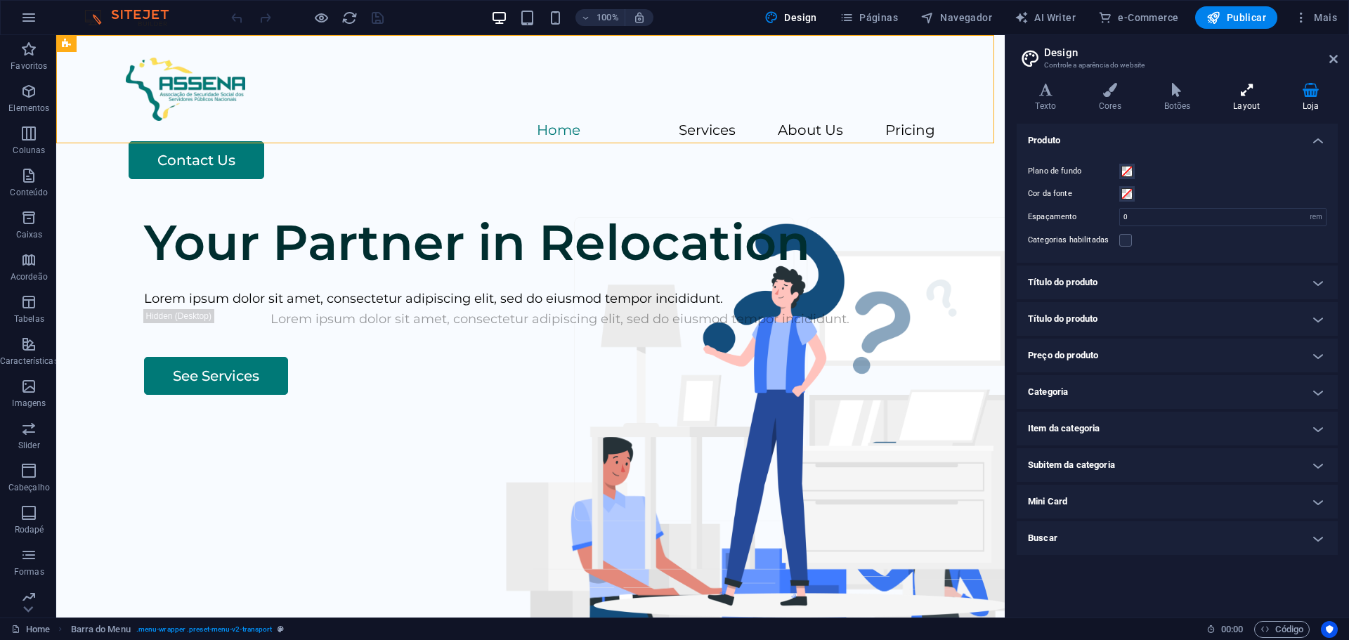
click at [1255, 95] on icon at bounding box center [1247, 90] width 64 height 14
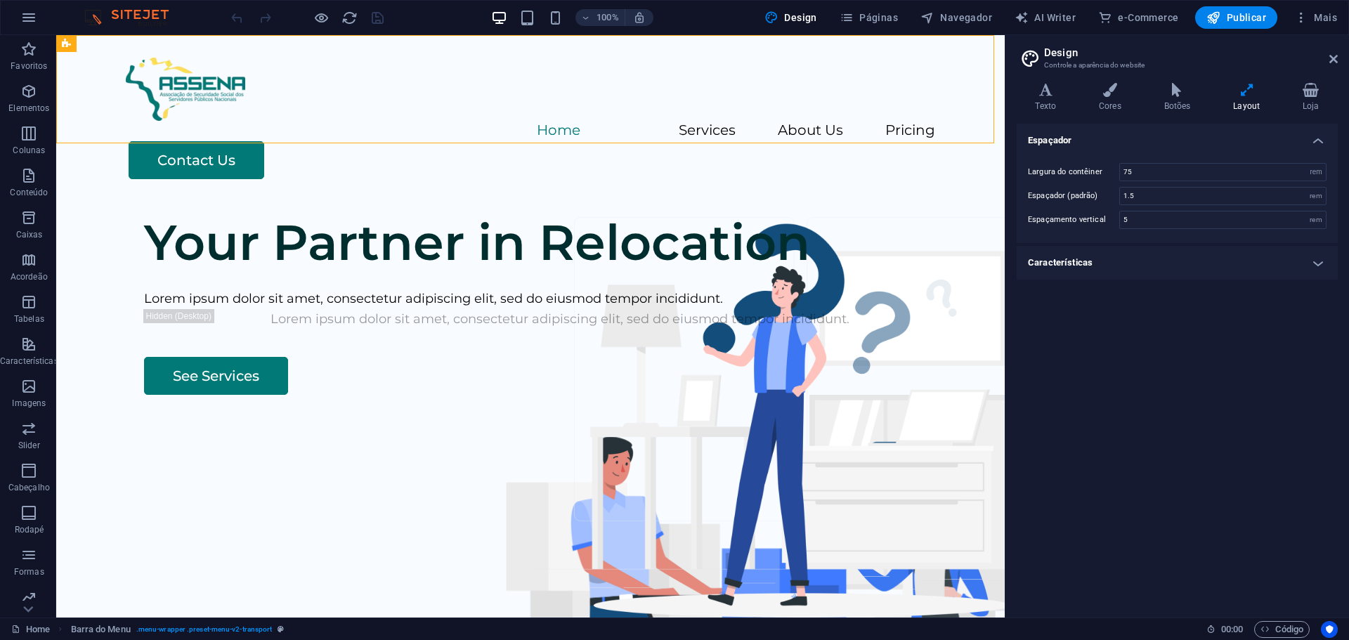
click at [1309, 268] on h4 "Características" at bounding box center [1177, 263] width 321 height 34
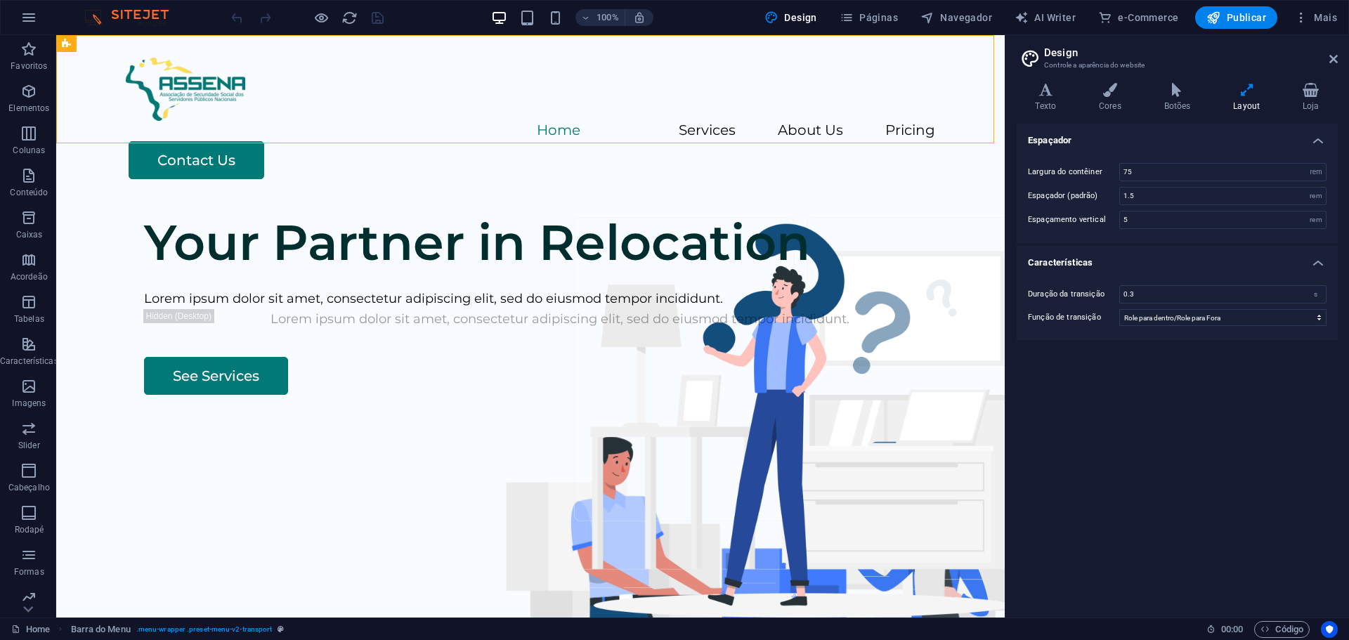
click at [1333, 50] on h2 "Design" at bounding box center [1191, 52] width 294 height 13
click at [1331, 62] on icon at bounding box center [1333, 58] width 8 height 11
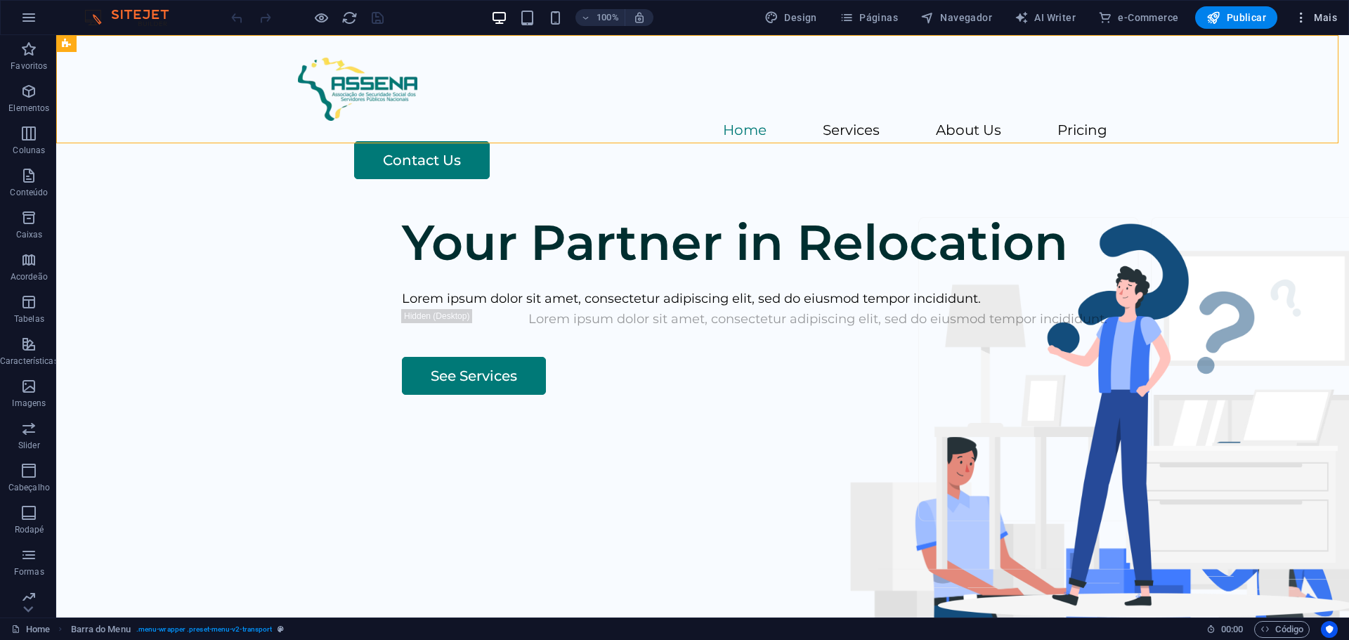
click at [1294, 13] on button "Mais" at bounding box center [1316, 17] width 54 height 22
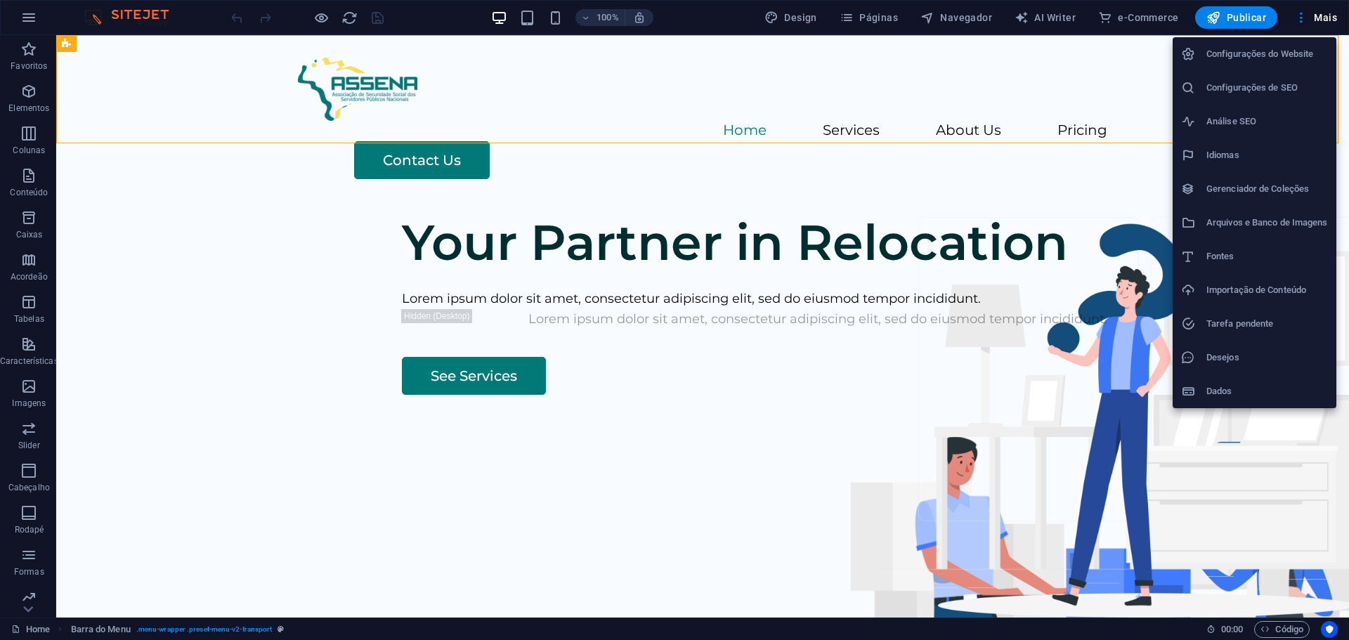
click at [1123, 134] on div at bounding box center [674, 320] width 1349 height 640
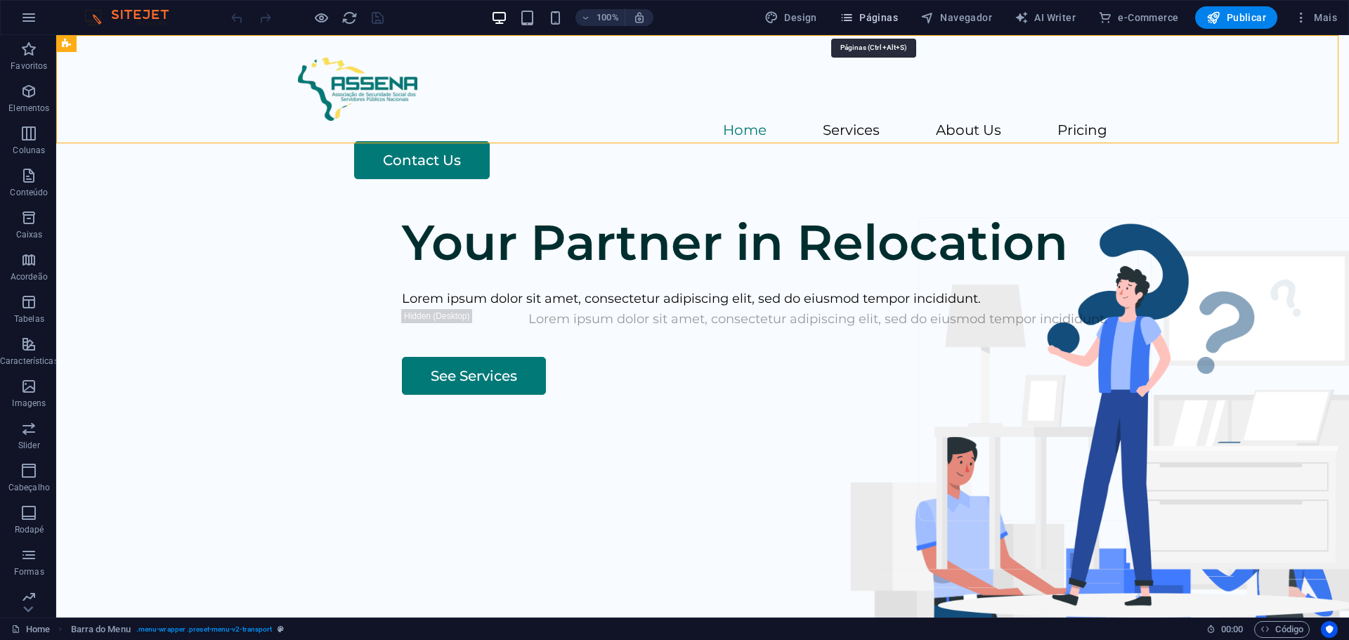
click at [854, 25] on button "Páginas" at bounding box center [869, 17] width 70 height 22
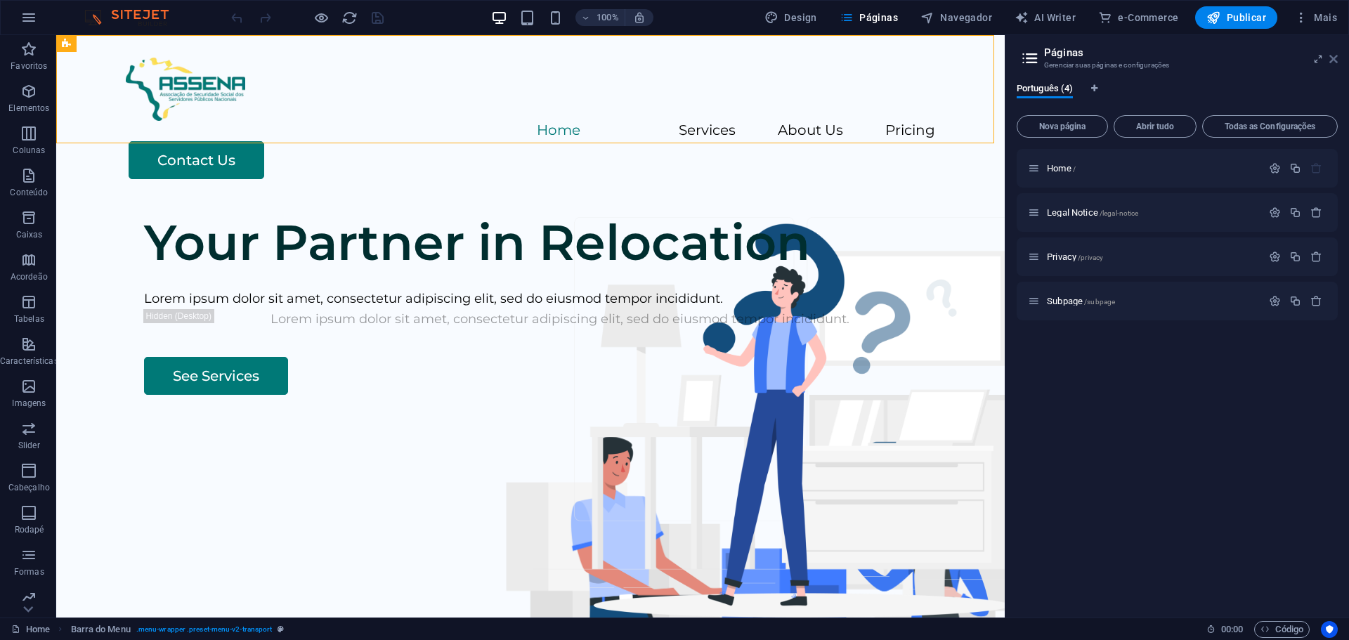
click at [1337, 55] on icon at bounding box center [1333, 58] width 8 height 11
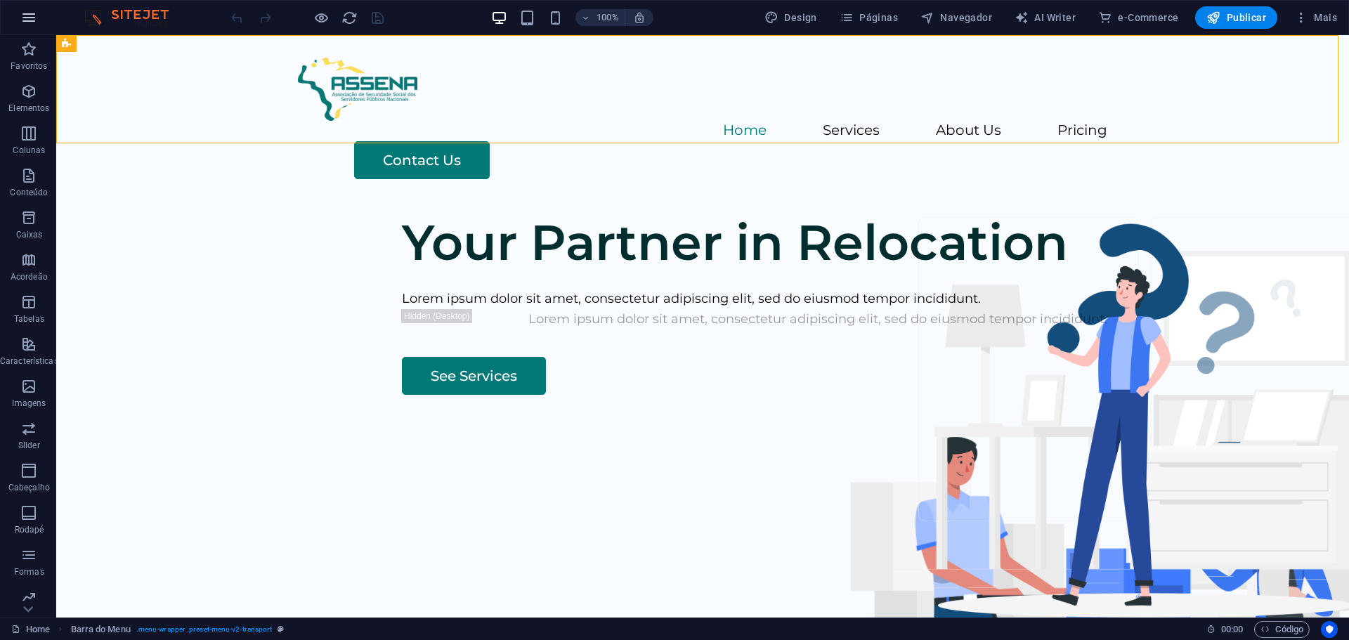
click at [30, 27] on button "button" at bounding box center [29, 18] width 34 height 34
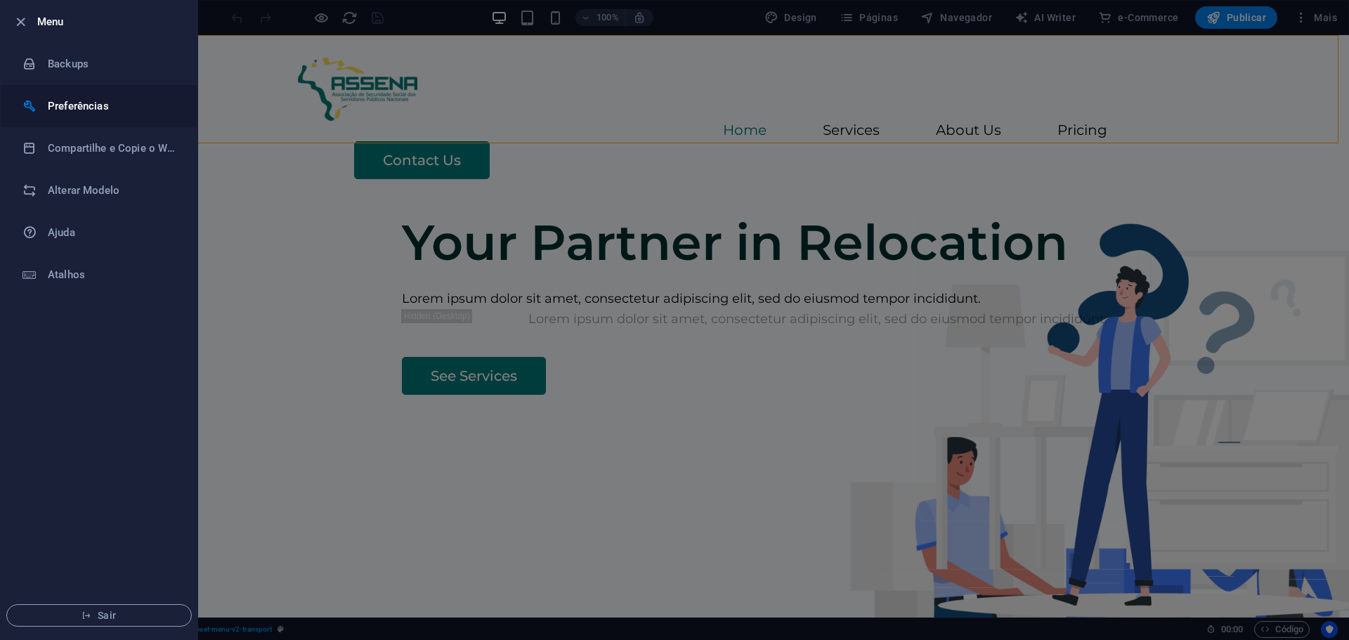
click at [97, 91] on li "Preferências" at bounding box center [99, 106] width 197 height 42
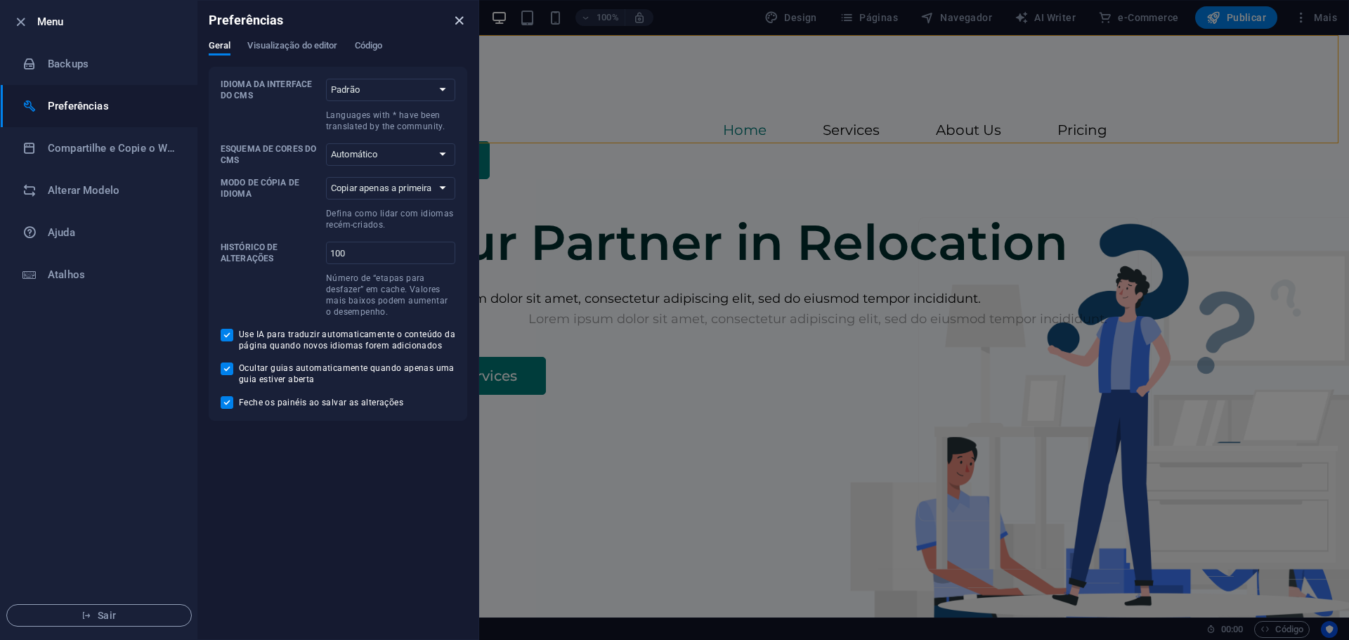
click at [457, 15] on icon "close" at bounding box center [459, 21] width 16 height 16
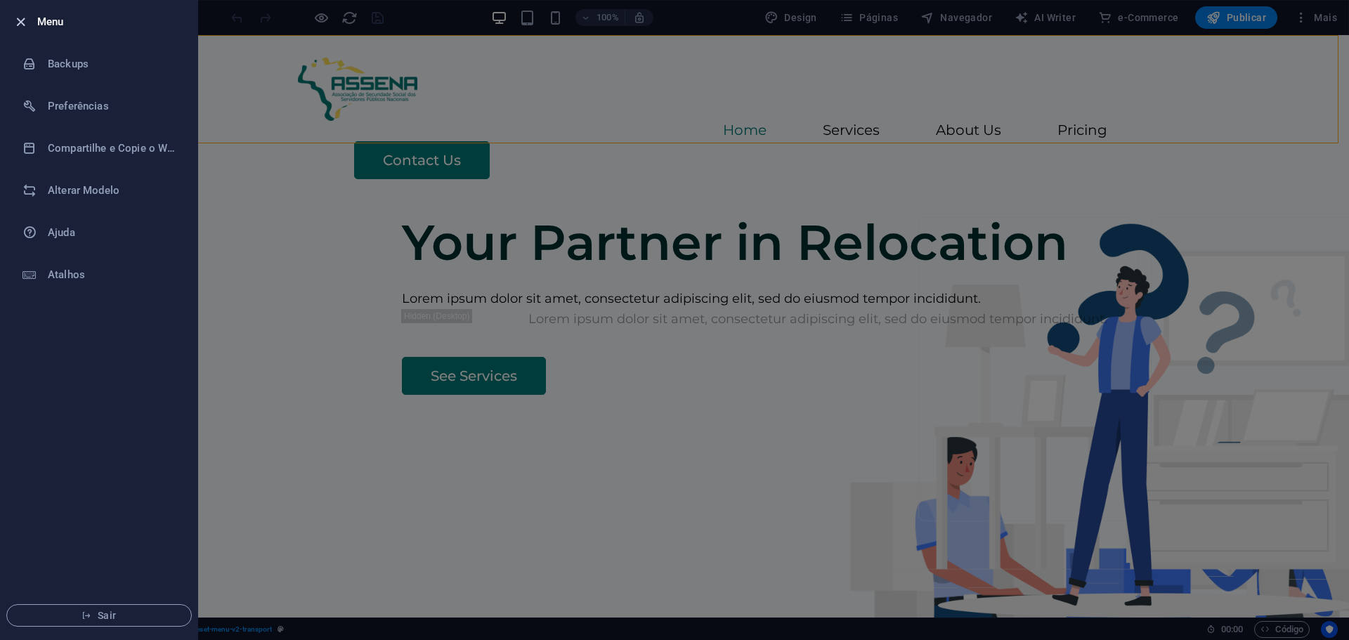
click at [21, 20] on icon "button" at bounding box center [21, 22] width 16 height 16
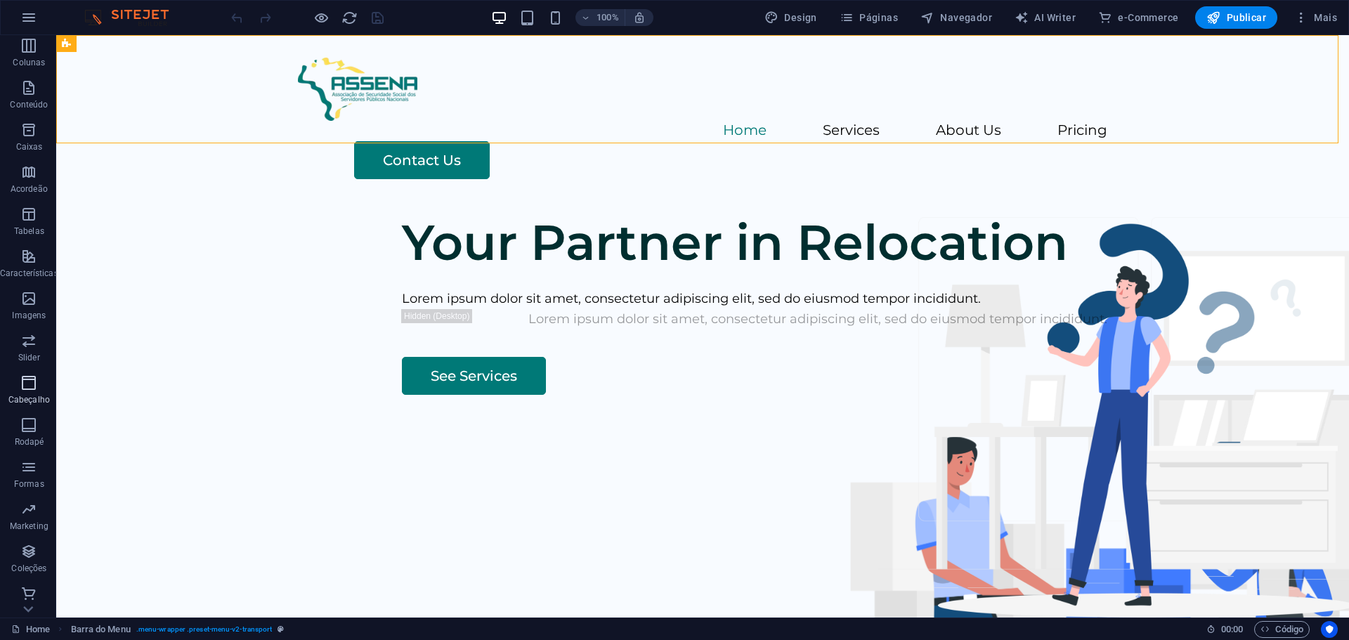
scroll to position [92, 0]
click at [32, 541] on icon "button" at bounding box center [28, 547] width 17 height 17
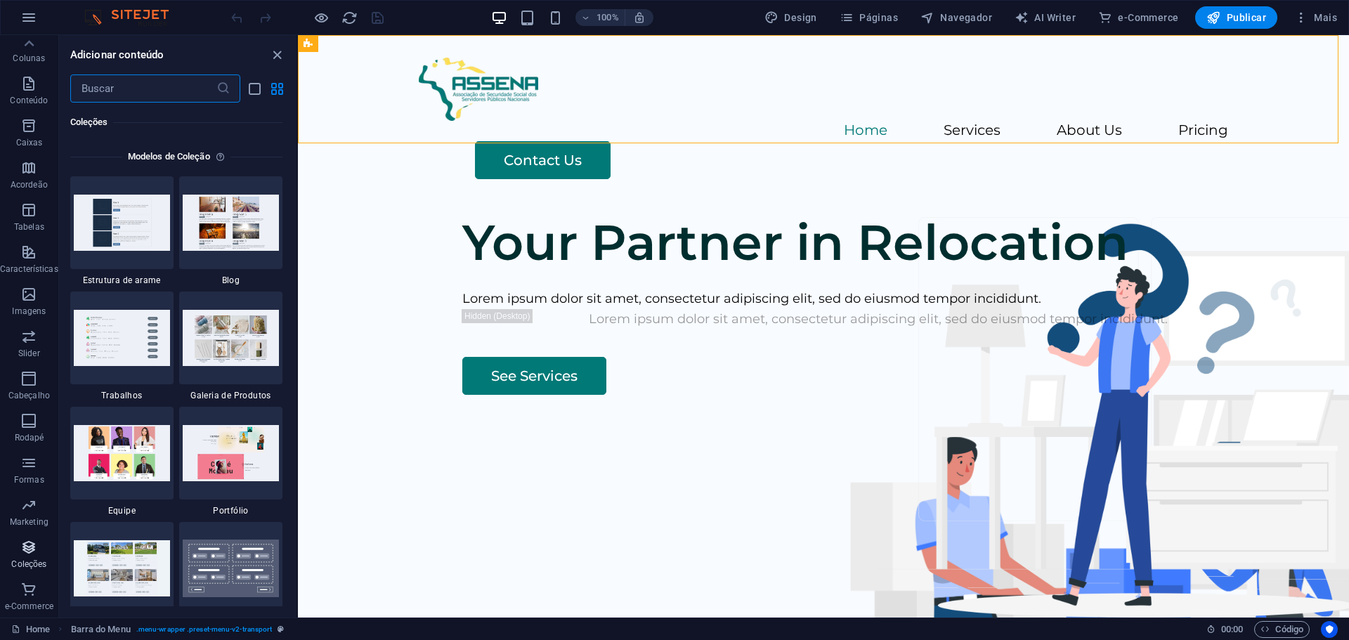
scroll to position [12861, 0]
click at [336, 250] on div "Your Partner in Relocation Lorem ipsum dolor sit amet, consectetur adipiscing e…" at bounding box center [823, 471] width 1051 height 538
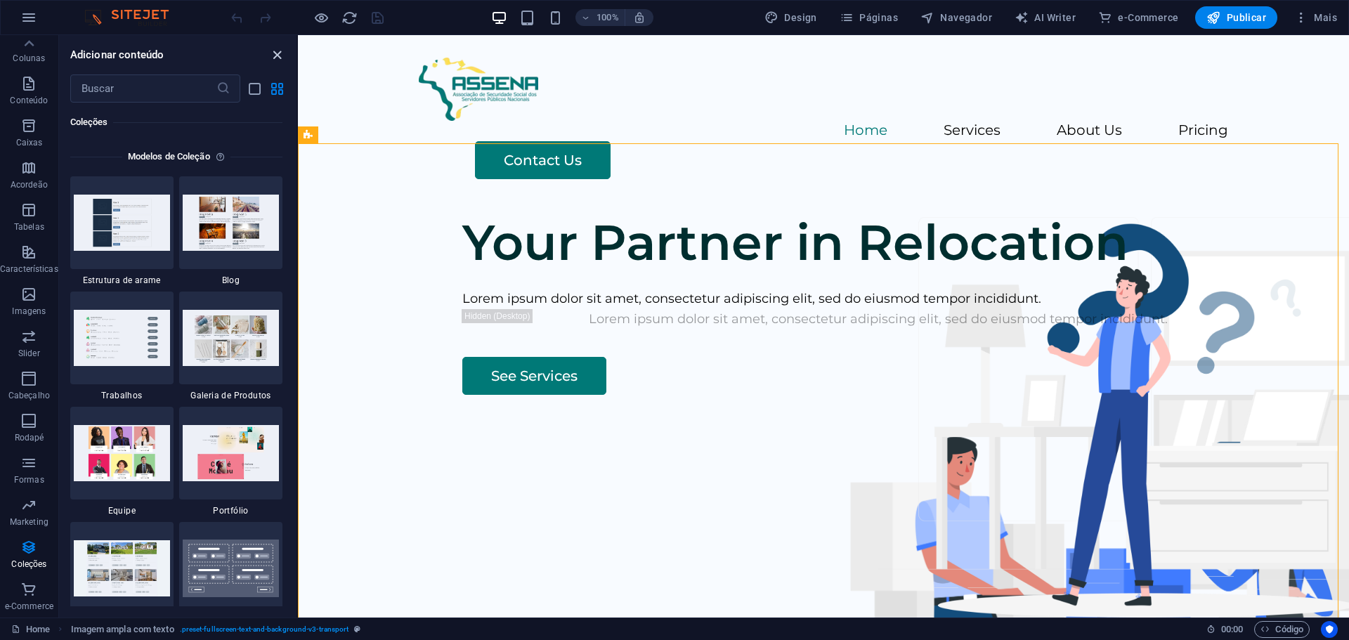
click at [273, 48] on icon "close panel" at bounding box center [277, 55] width 16 height 16
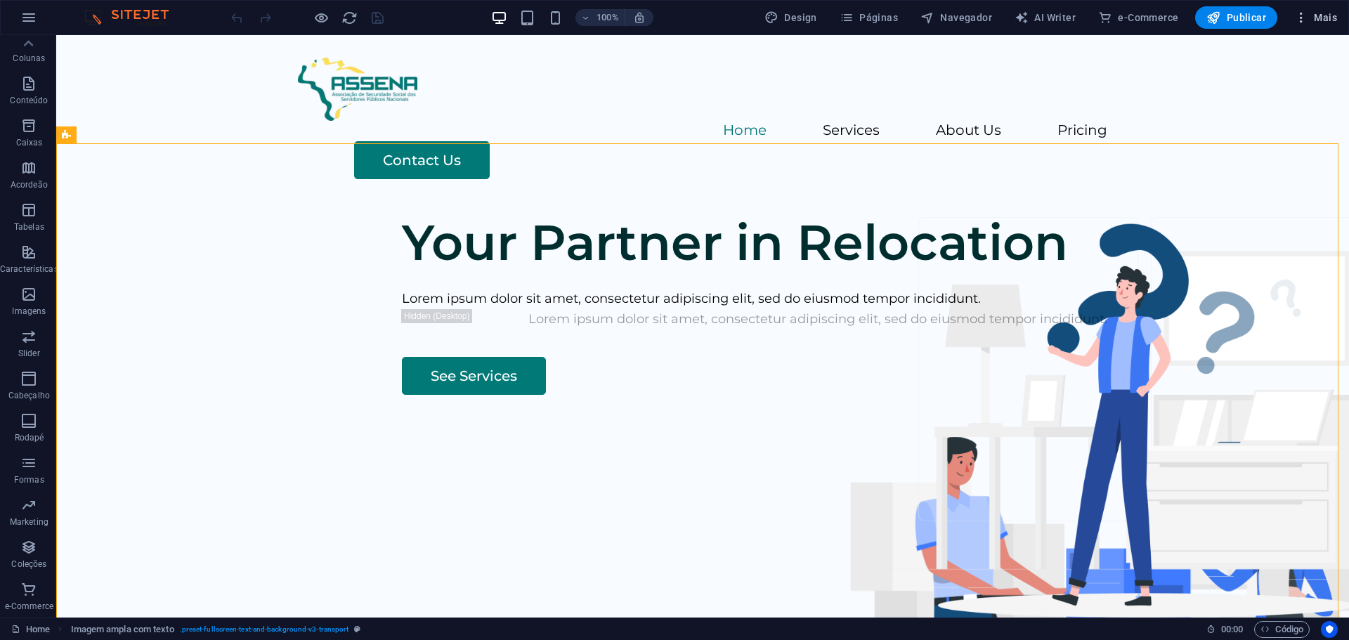
click at [1300, 16] on icon "button" at bounding box center [1301, 18] width 14 height 14
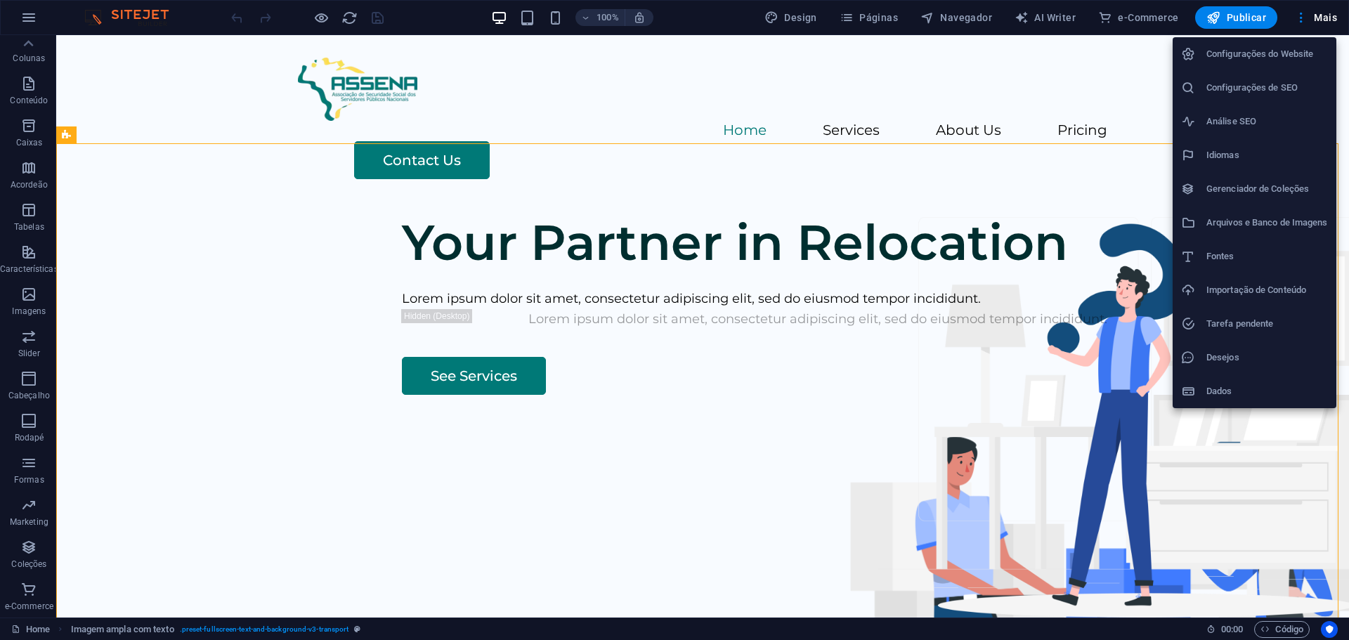
click at [1232, 53] on h6 "Configurações do Website" at bounding box center [1267, 54] width 122 height 17
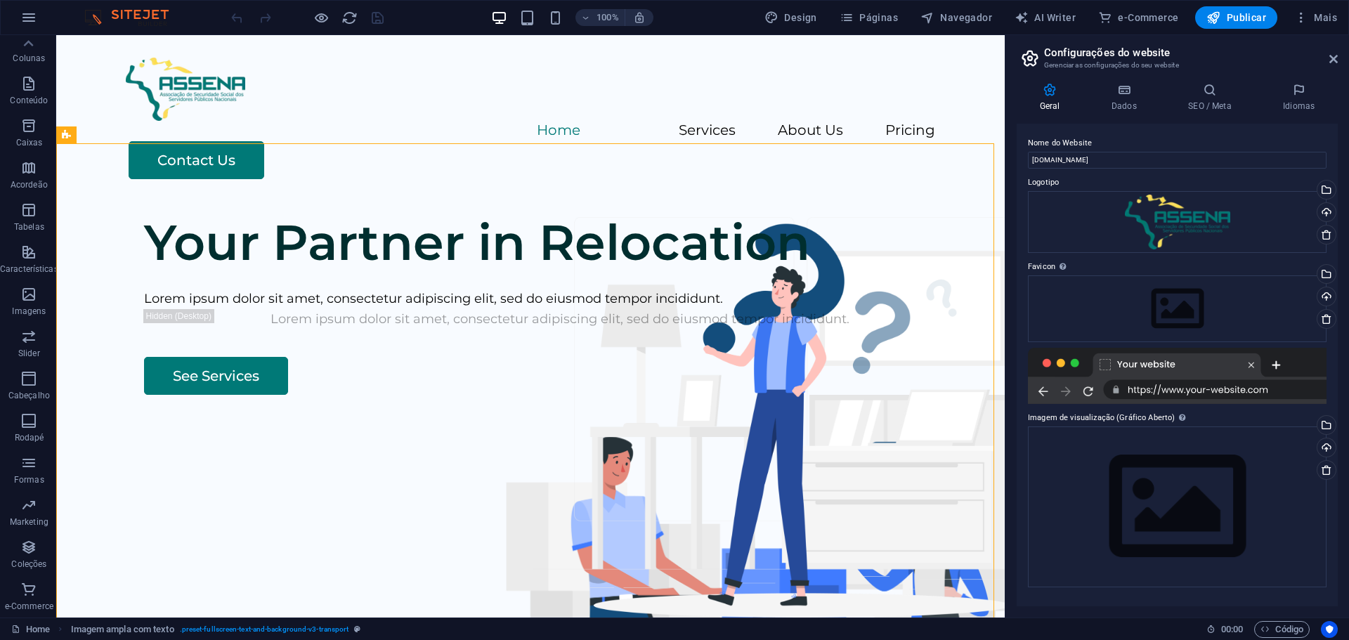
click at [1331, 48] on h2 "Configurações do website" at bounding box center [1191, 52] width 294 height 13
click at [1332, 51] on h2 "Configurações do website" at bounding box center [1191, 52] width 294 height 13
click at [1336, 62] on icon at bounding box center [1333, 58] width 8 height 11
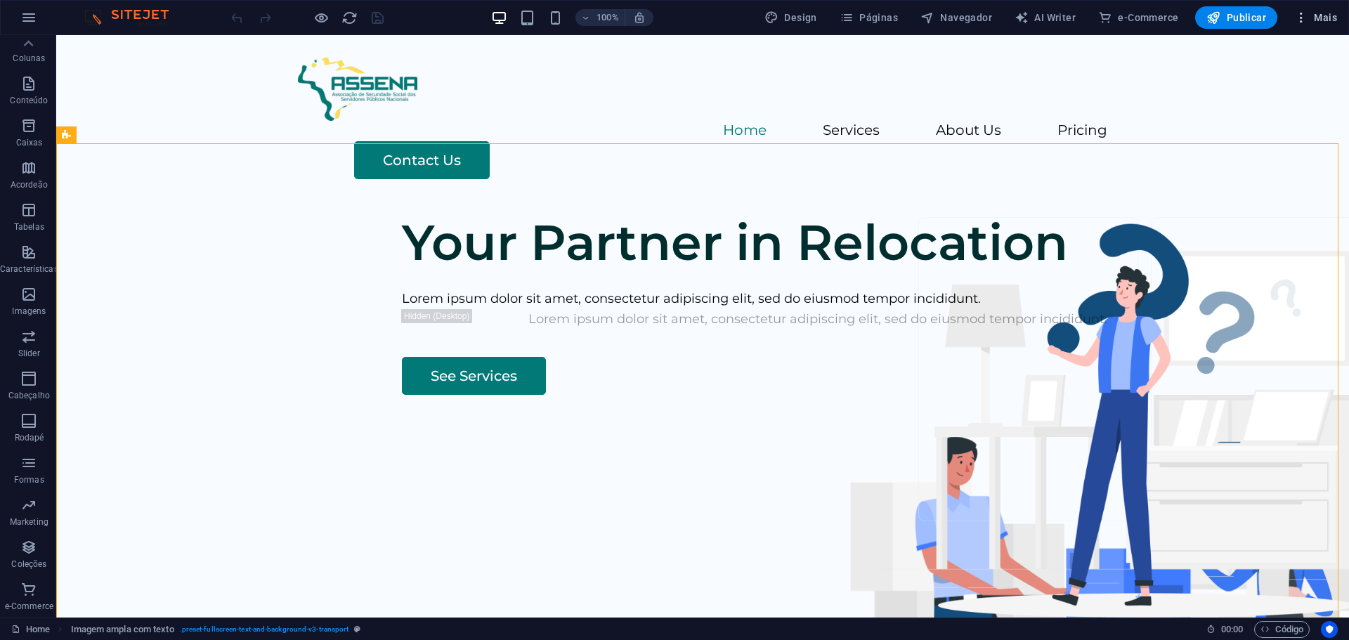
click at [1307, 18] on icon "button" at bounding box center [1301, 18] width 14 height 14
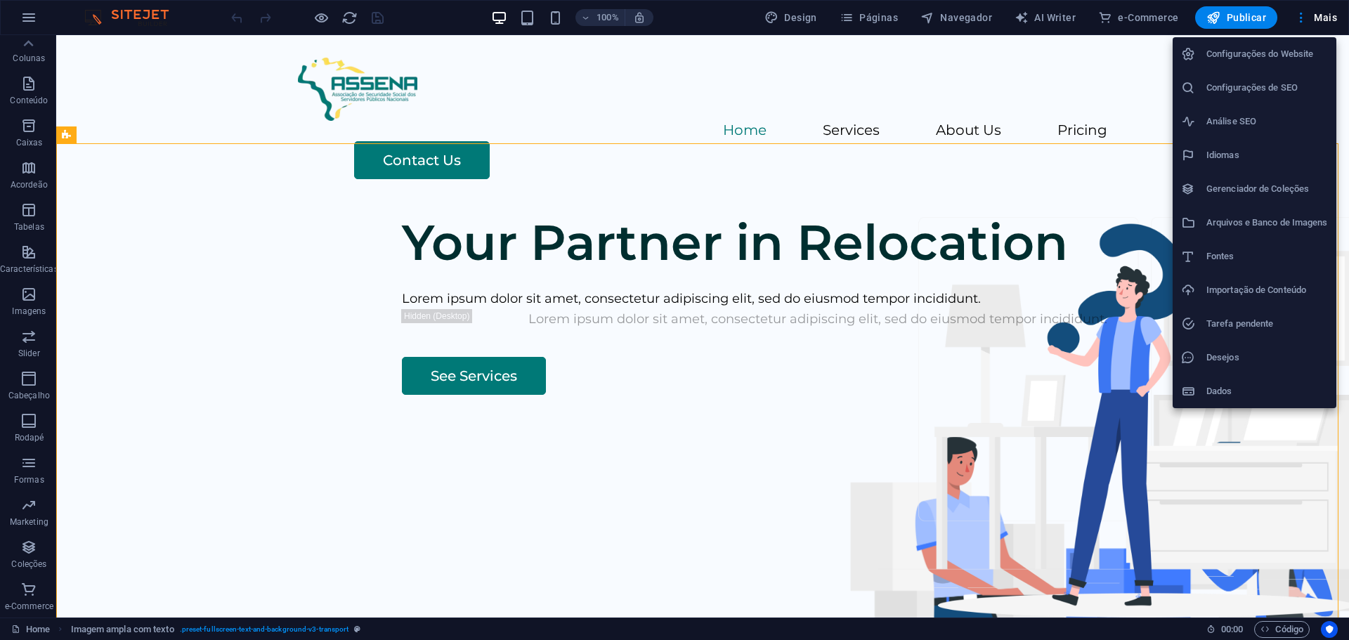
click at [1270, 179] on li "Gerenciador de Coleções" at bounding box center [1255, 189] width 164 height 34
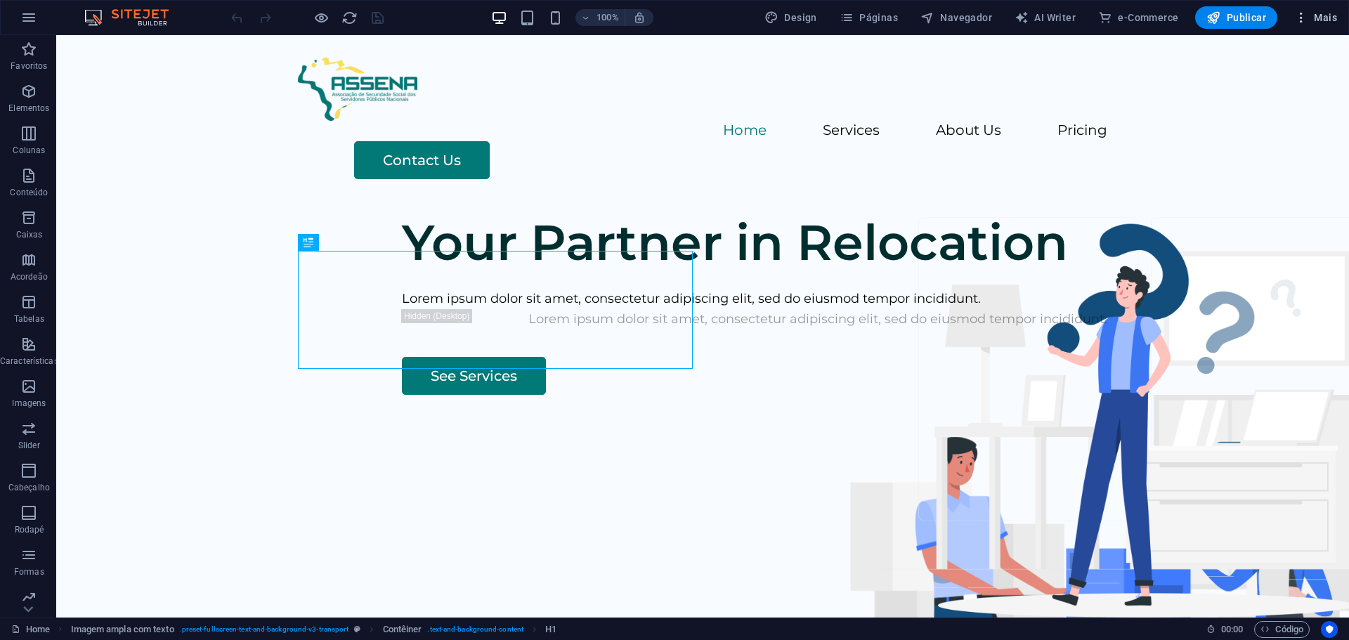
click at [1312, 9] on button "Mais" at bounding box center [1316, 17] width 54 height 22
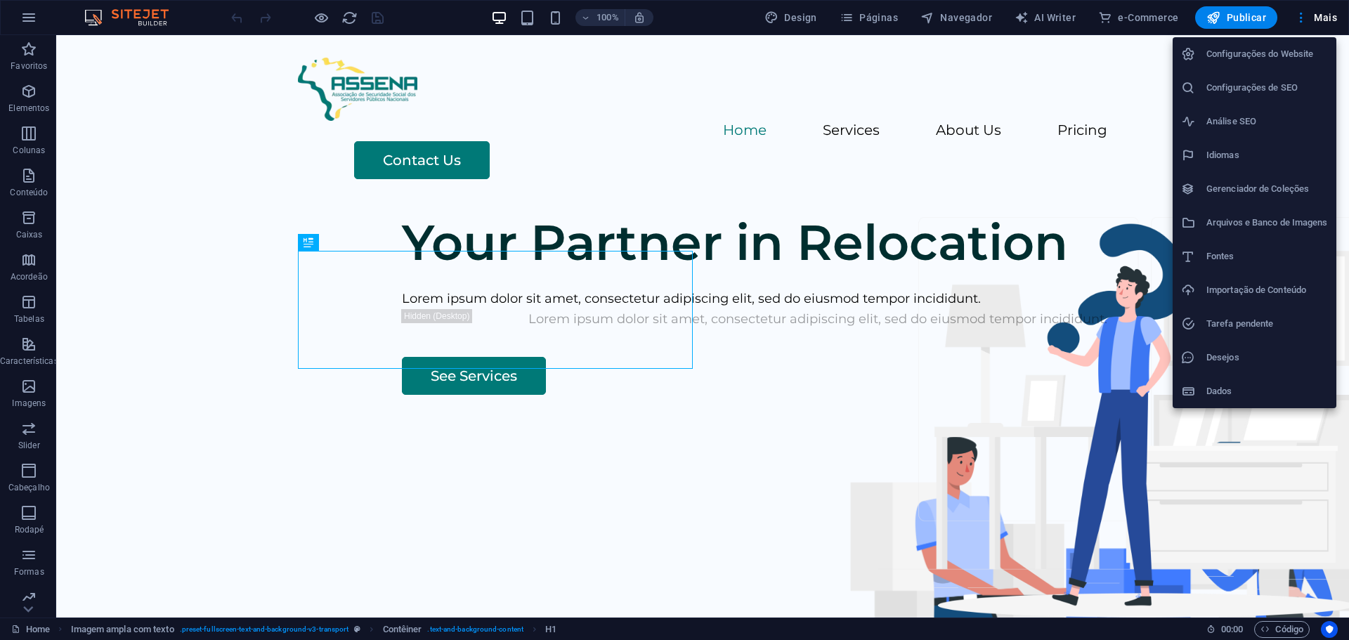
click at [24, 20] on div at bounding box center [674, 320] width 1349 height 640
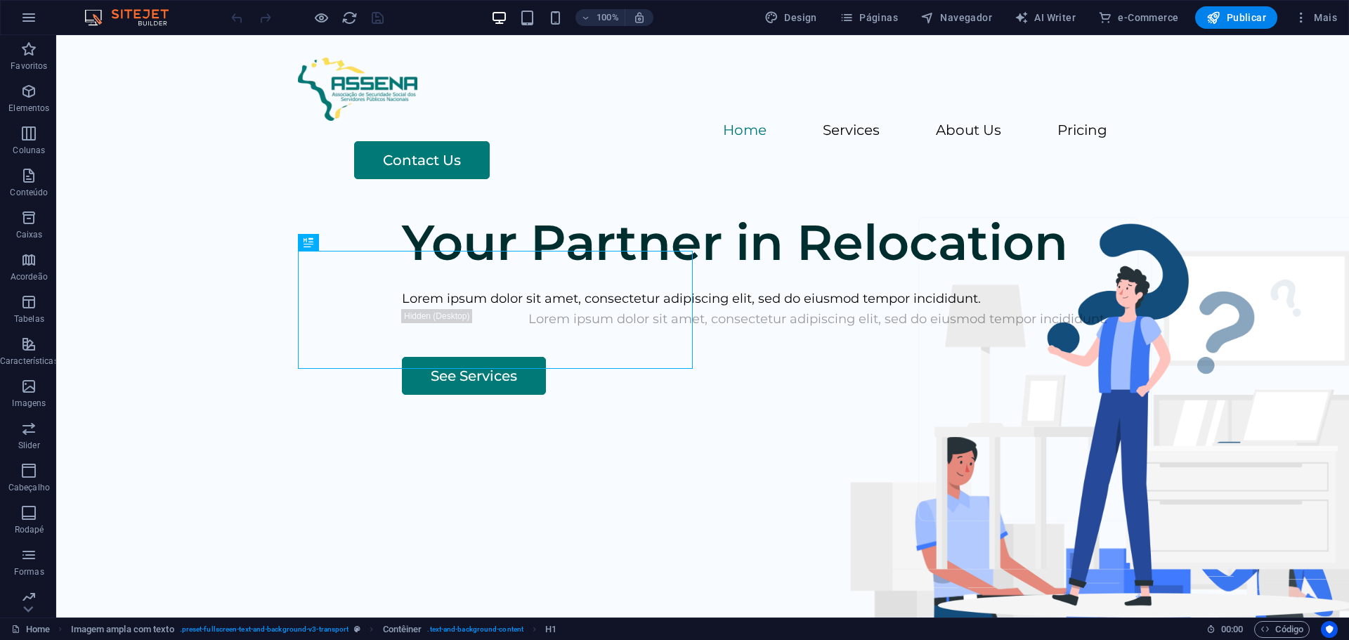
click at [24, 20] on icon "button" at bounding box center [28, 17] width 17 height 17
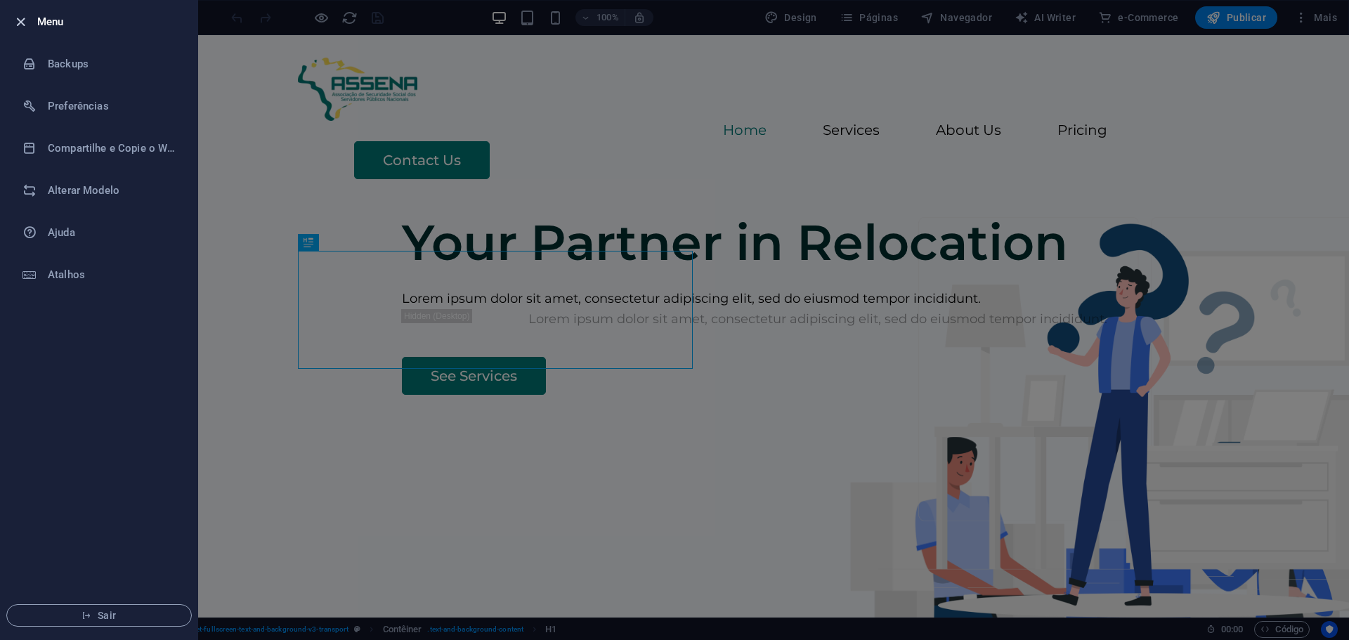
click at [23, 27] on icon "button" at bounding box center [21, 22] width 16 height 16
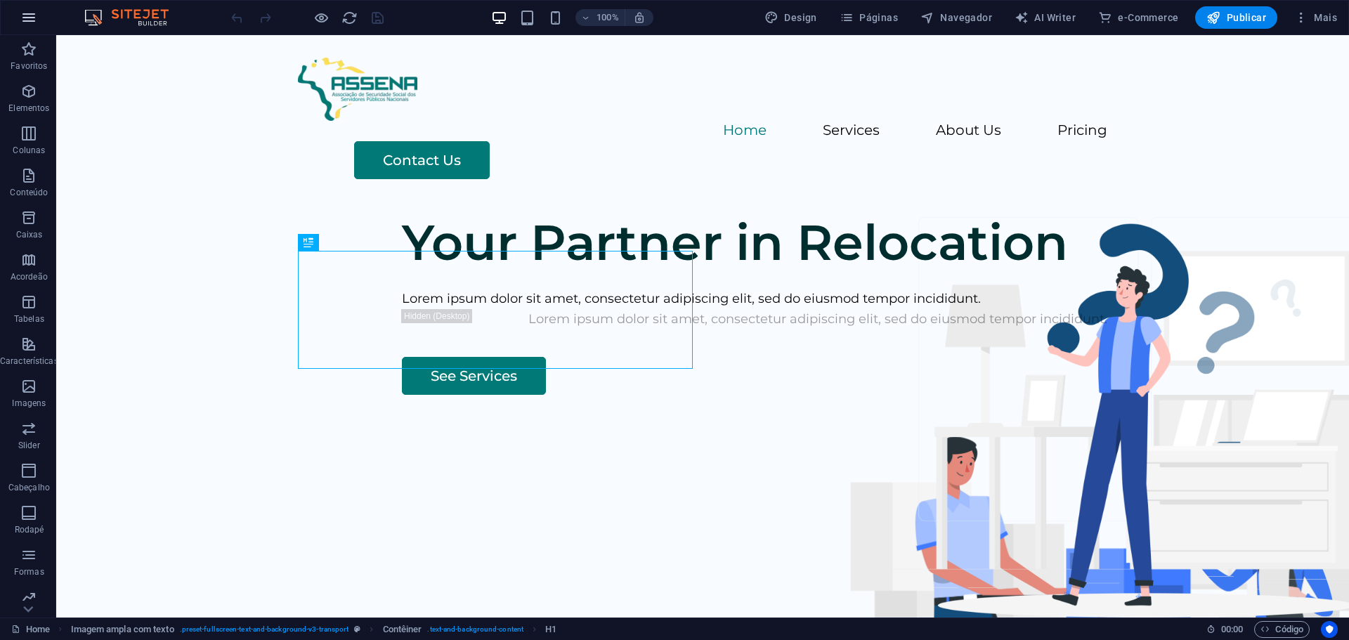
click at [22, 3] on button "button" at bounding box center [29, 18] width 34 height 34
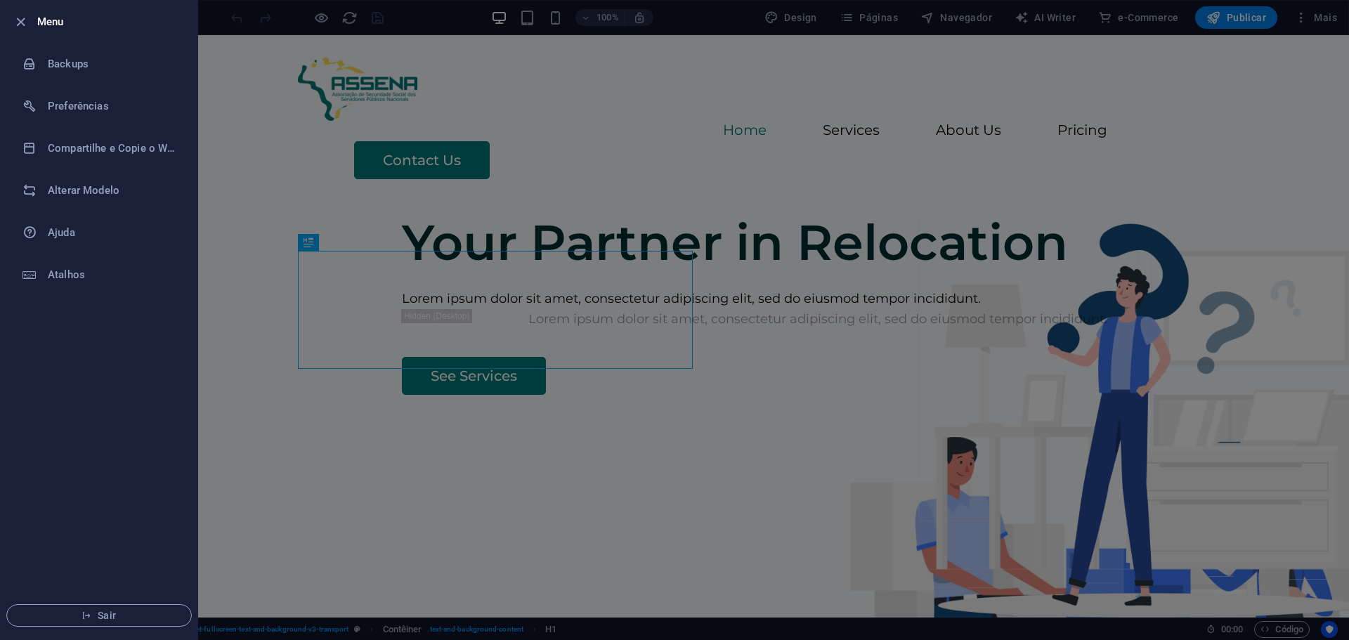
click at [251, 122] on div at bounding box center [674, 320] width 1349 height 640
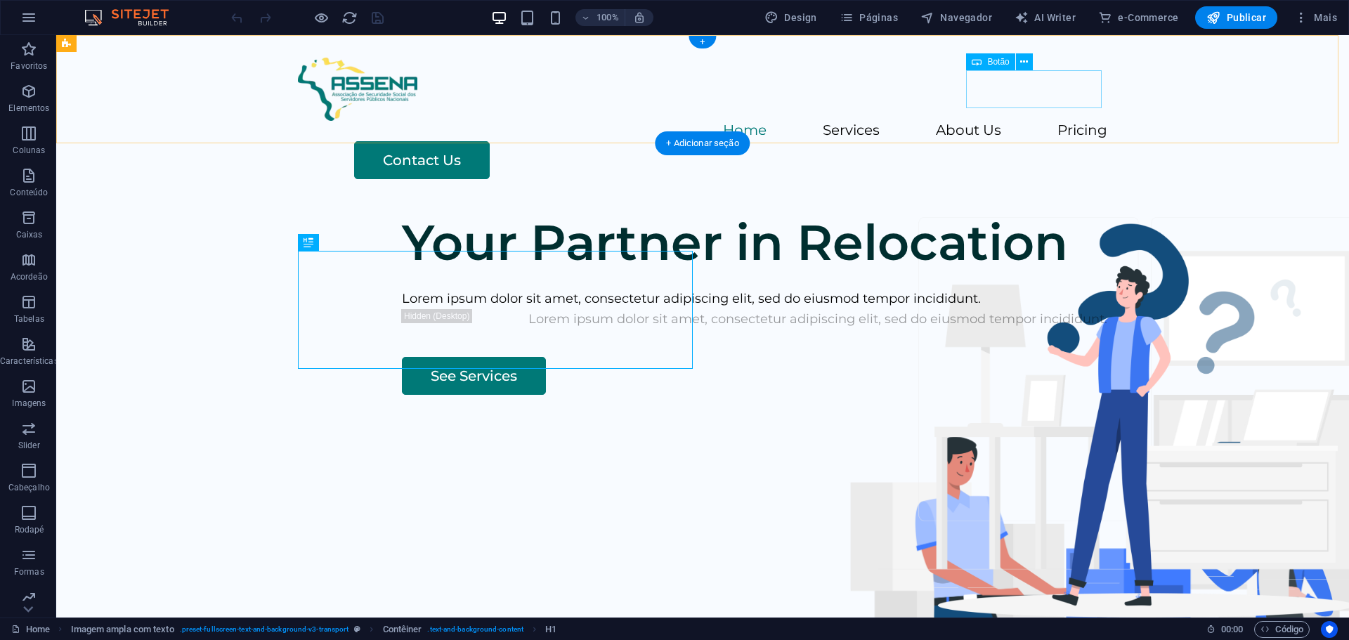
click at [1014, 141] on div "Contact Us" at bounding box center [730, 160] width 753 height 38
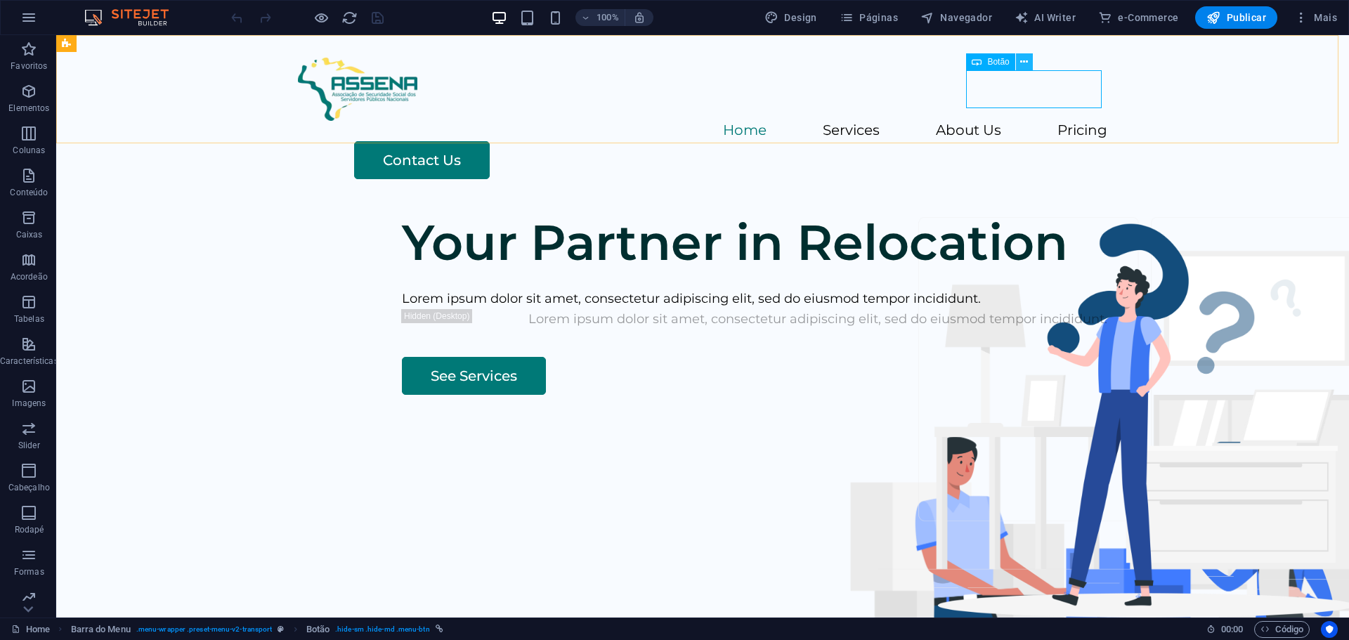
click at [1028, 66] on icon at bounding box center [1024, 62] width 8 height 15
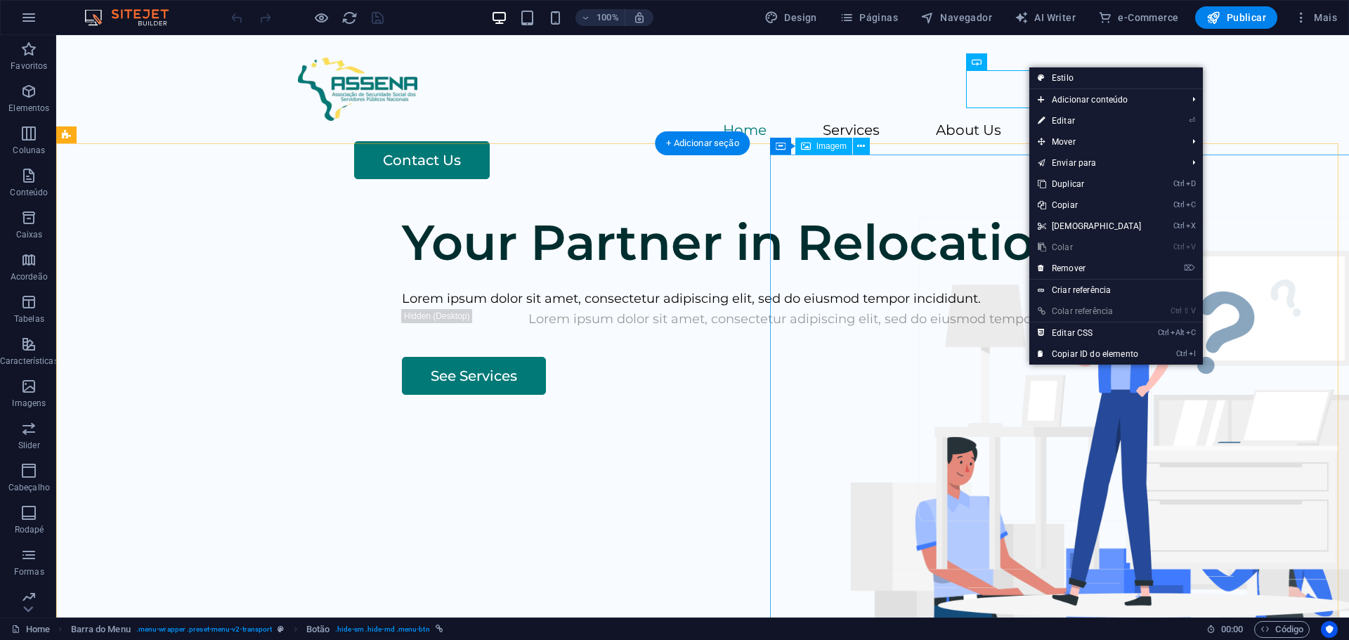
click at [925, 395] on figure at bounding box center [1114, 630] width 667 height 471
